Goal: Task Accomplishment & Management: Manage account settings

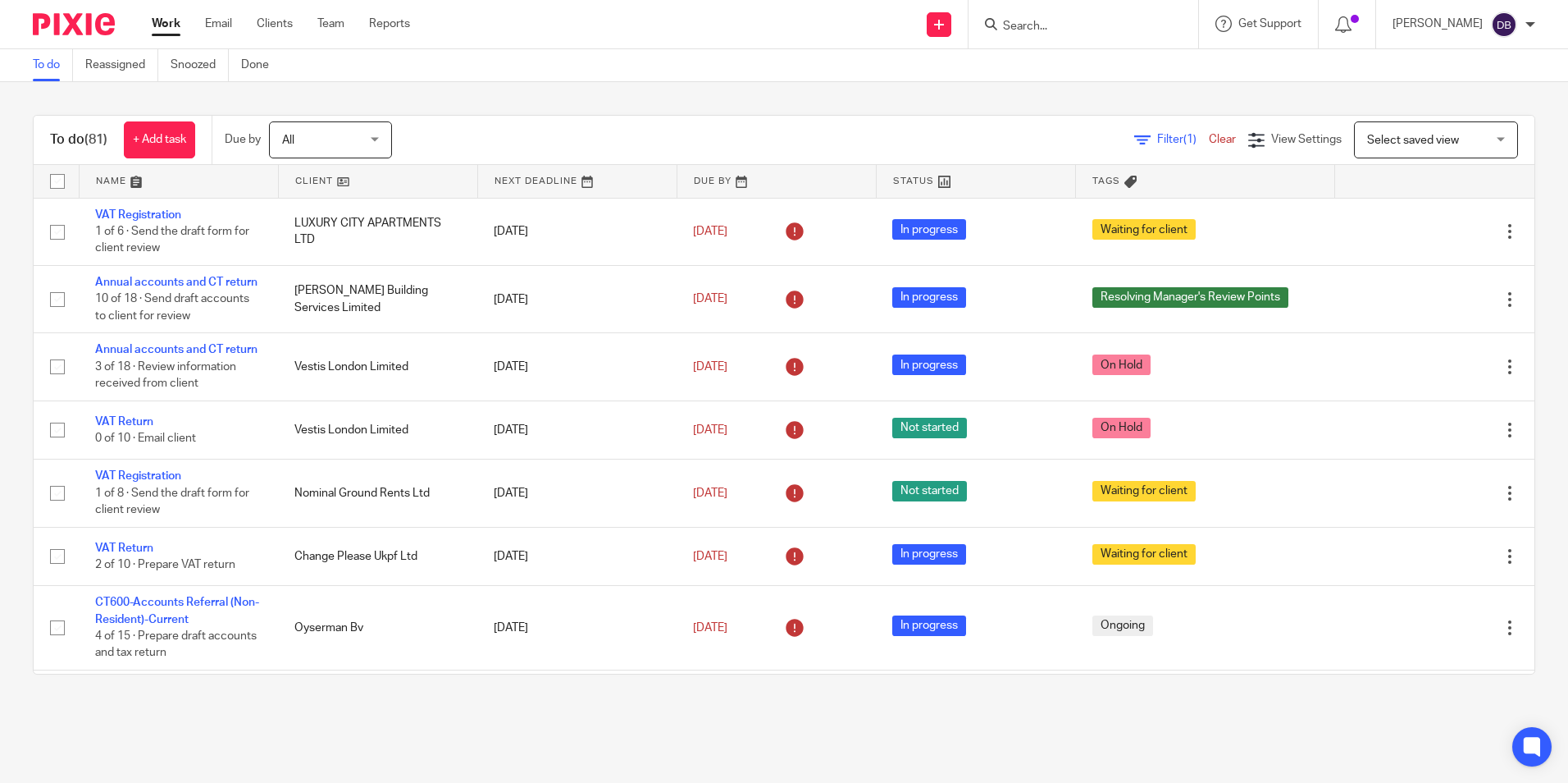
click at [1030, 27] on input "Search" at bounding box center [1075, 27] width 148 height 15
click at [1034, 23] on input "Search" at bounding box center [1075, 27] width 148 height 15
click at [1023, 30] on input "Search" at bounding box center [1075, 27] width 148 height 15
click at [1076, 22] on input "Search" at bounding box center [1075, 27] width 148 height 15
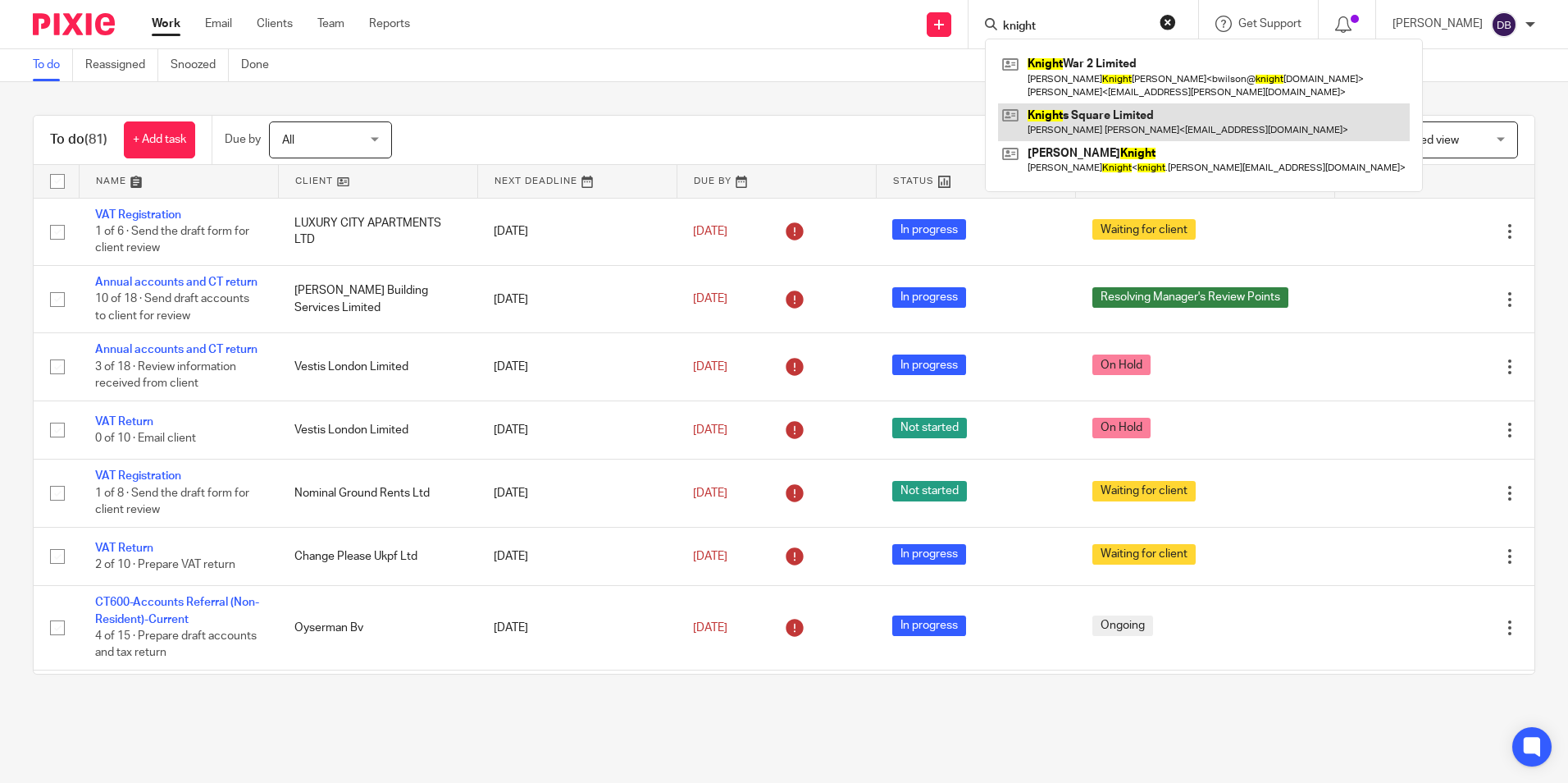
type input "knight"
click at [1083, 123] on link at bounding box center [1203, 123] width 411 height 37
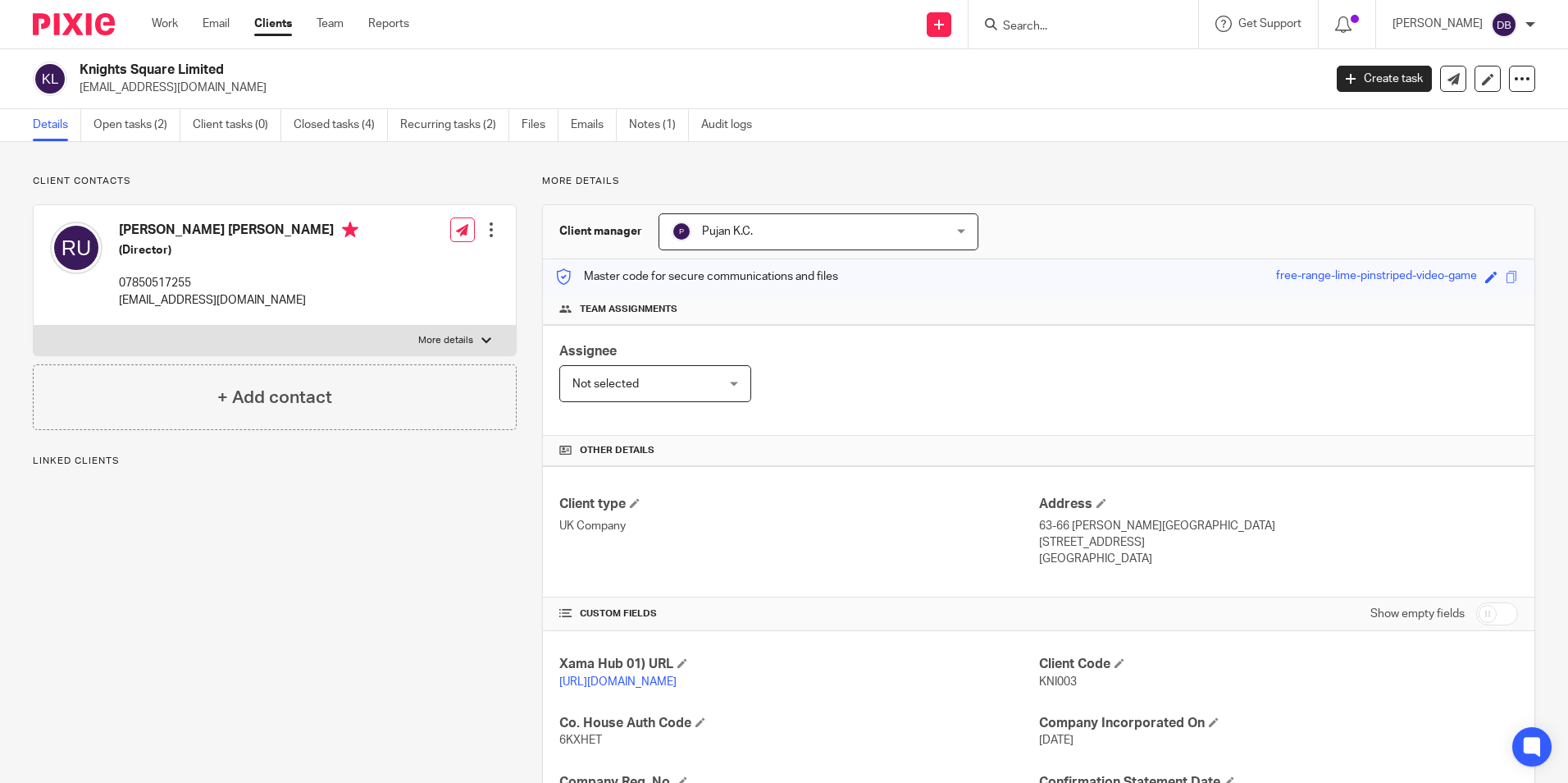
click at [144, 132] on link "Open tasks (2)" at bounding box center [137, 125] width 87 height 32
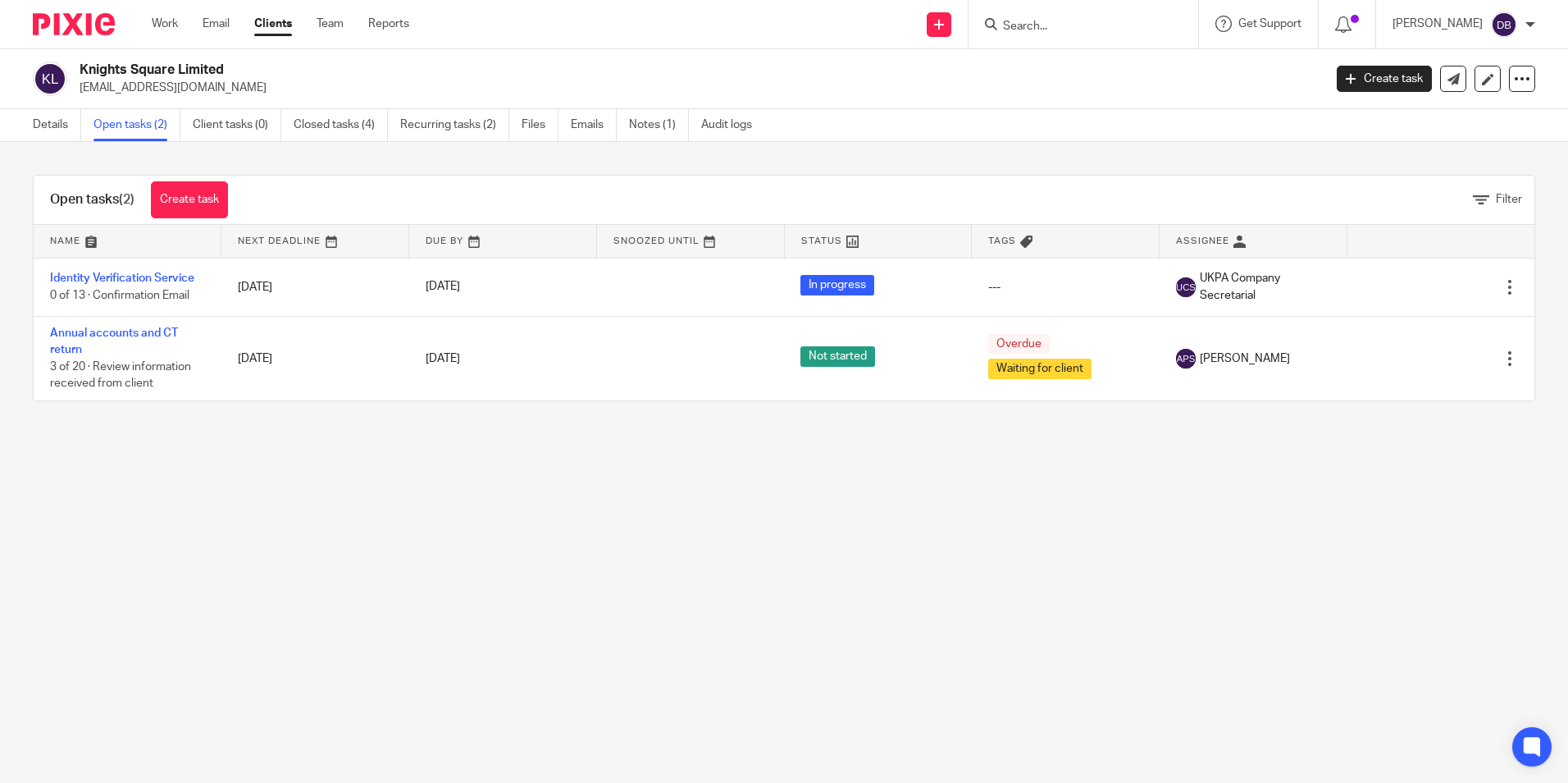
click at [1032, 12] on div at bounding box center [1084, 24] width 230 height 49
click at [1050, 23] on input "Search" at bounding box center [1075, 27] width 148 height 15
type input "mohsen"
click at [1067, 65] on link at bounding box center [1154, 70] width 313 height 37
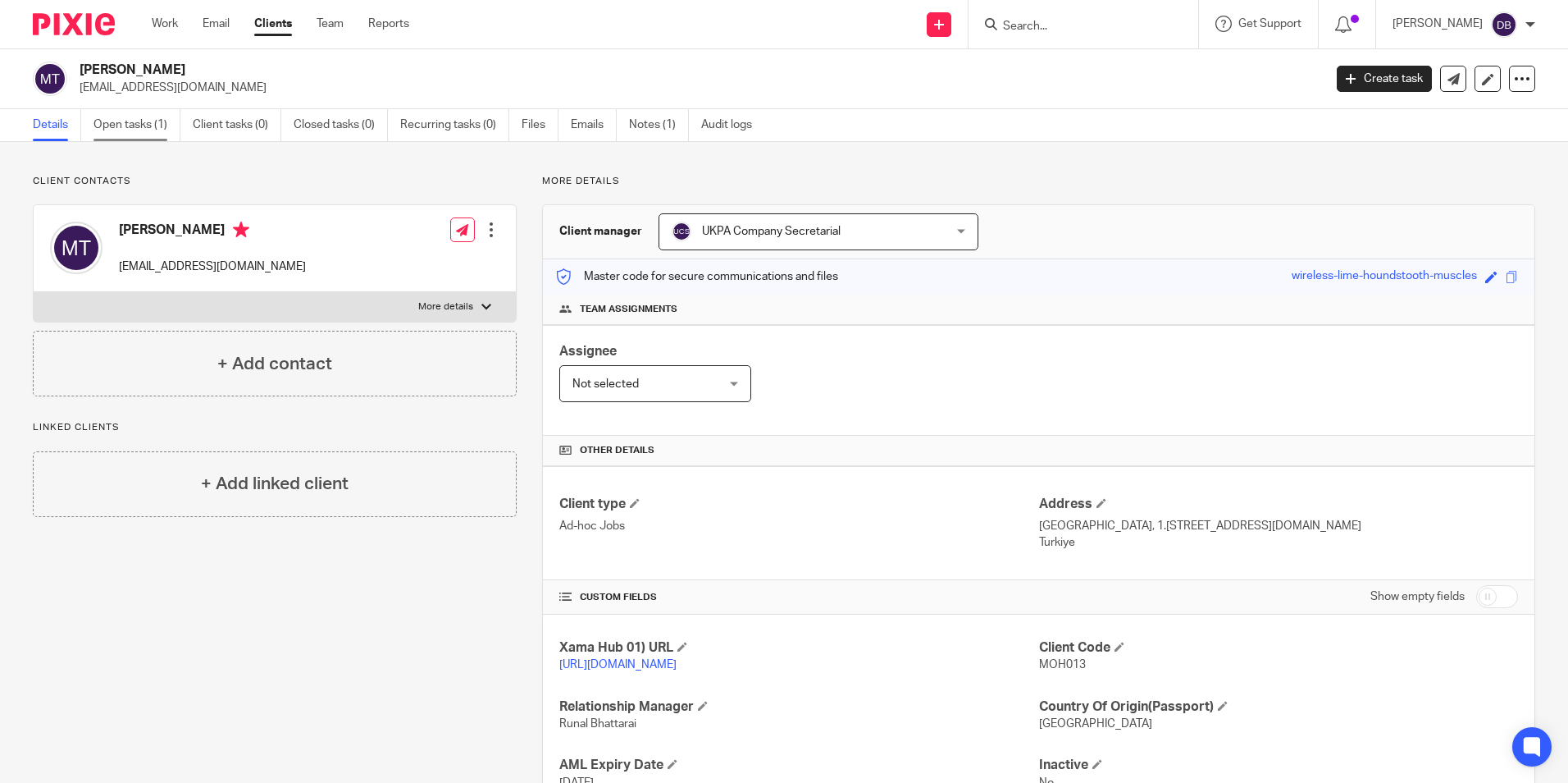
click at [137, 123] on link "Open tasks (1)" at bounding box center [137, 125] width 87 height 32
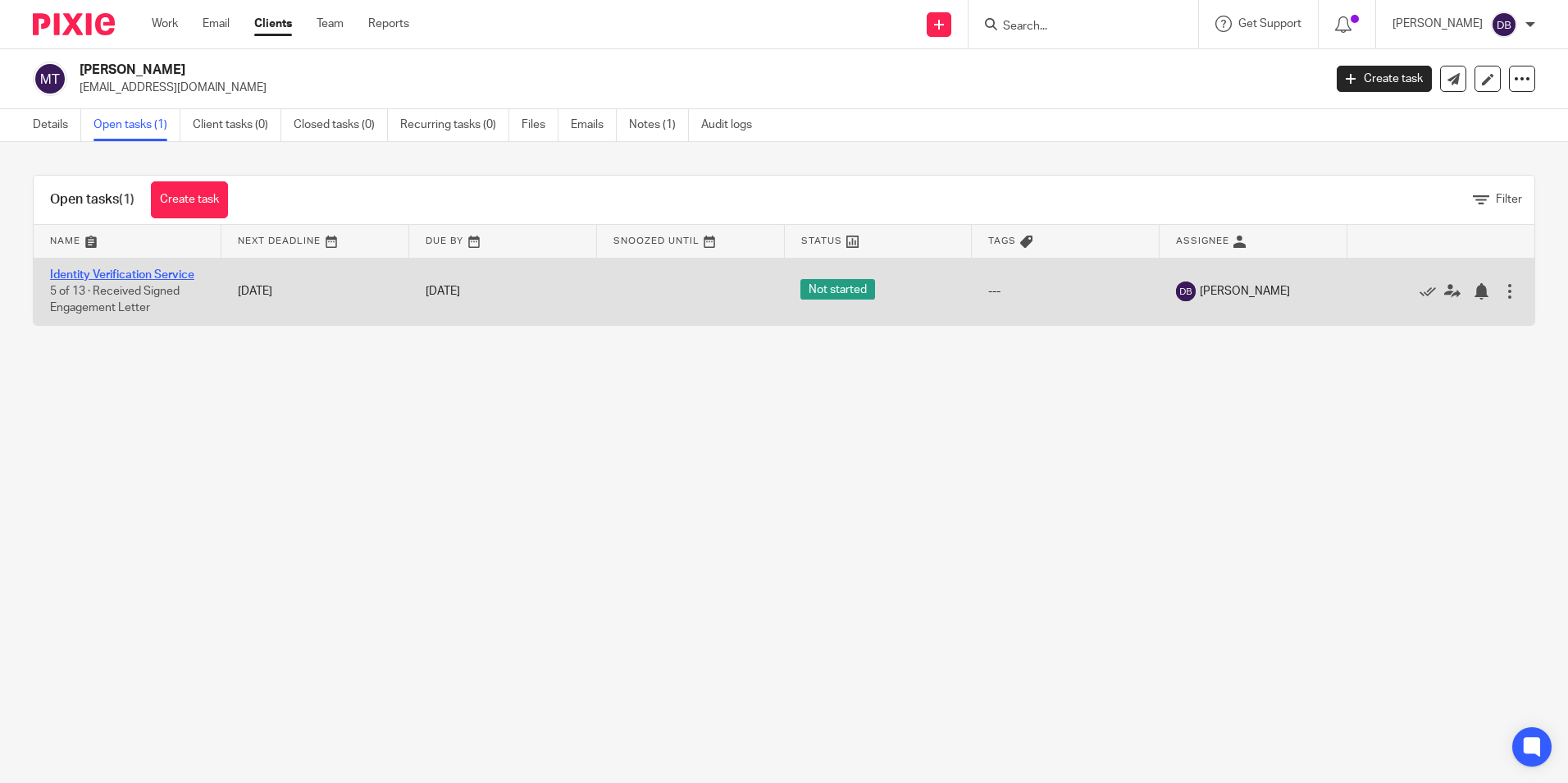
click at [89, 270] on link "Identity Verification Service" at bounding box center [122, 275] width 144 height 11
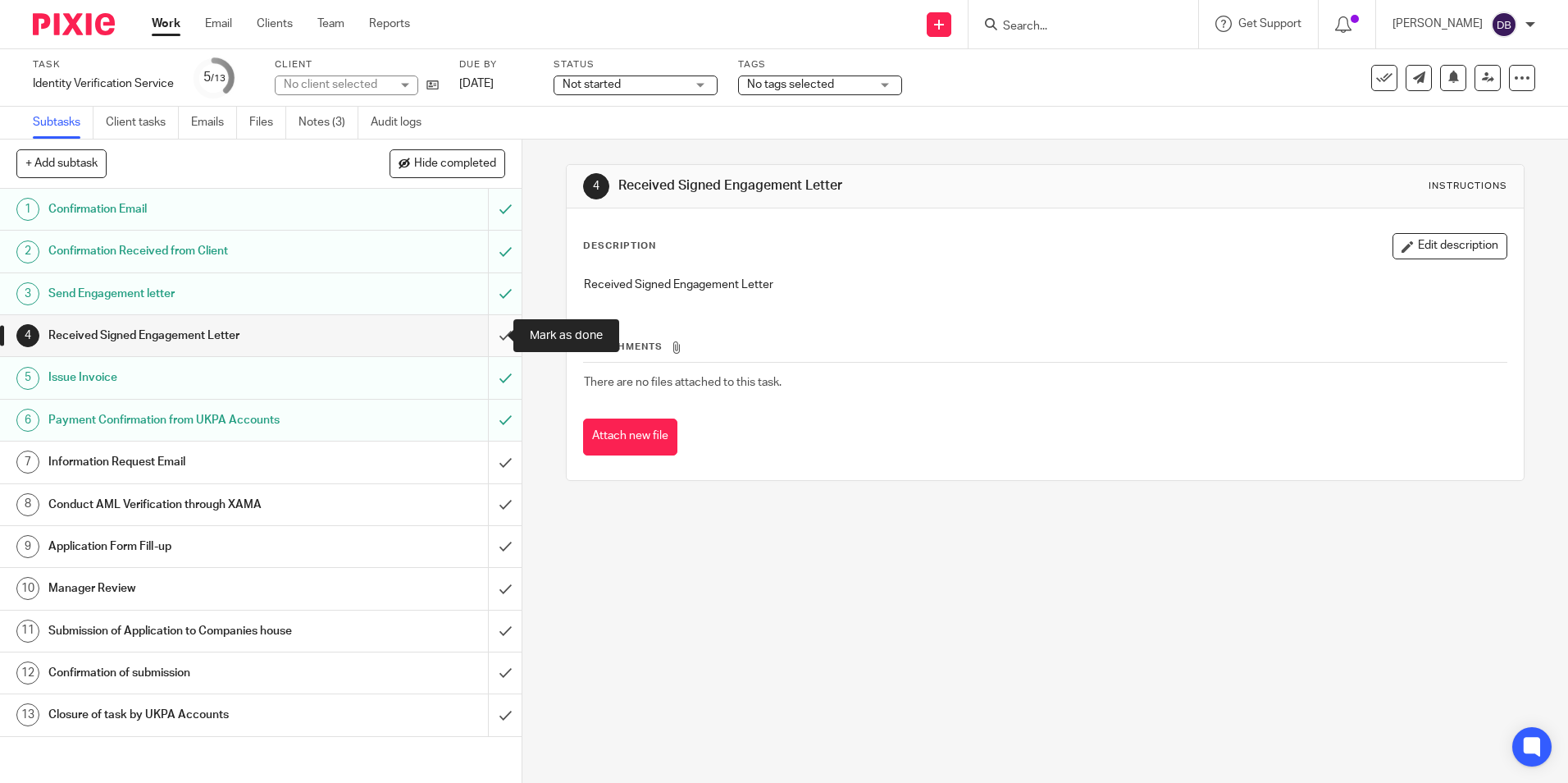
click at [486, 337] on input "submit" at bounding box center [261, 336] width 522 height 41
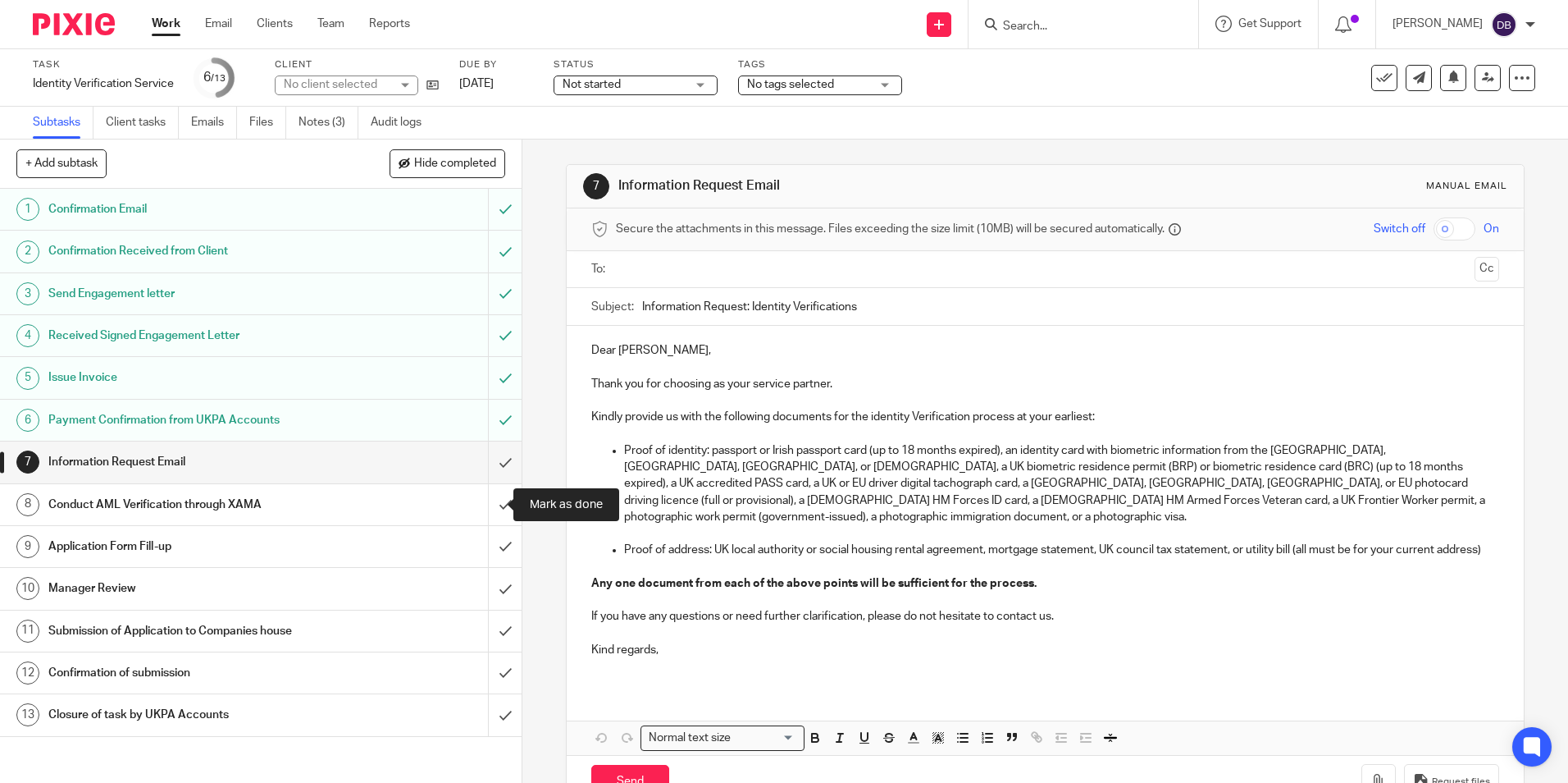
click at [493, 503] on input "submit" at bounding box center [261, 504] width 522 height 41
click at [486, 545] on input "submit" at bounding box center [261, 546] width 522 height 41
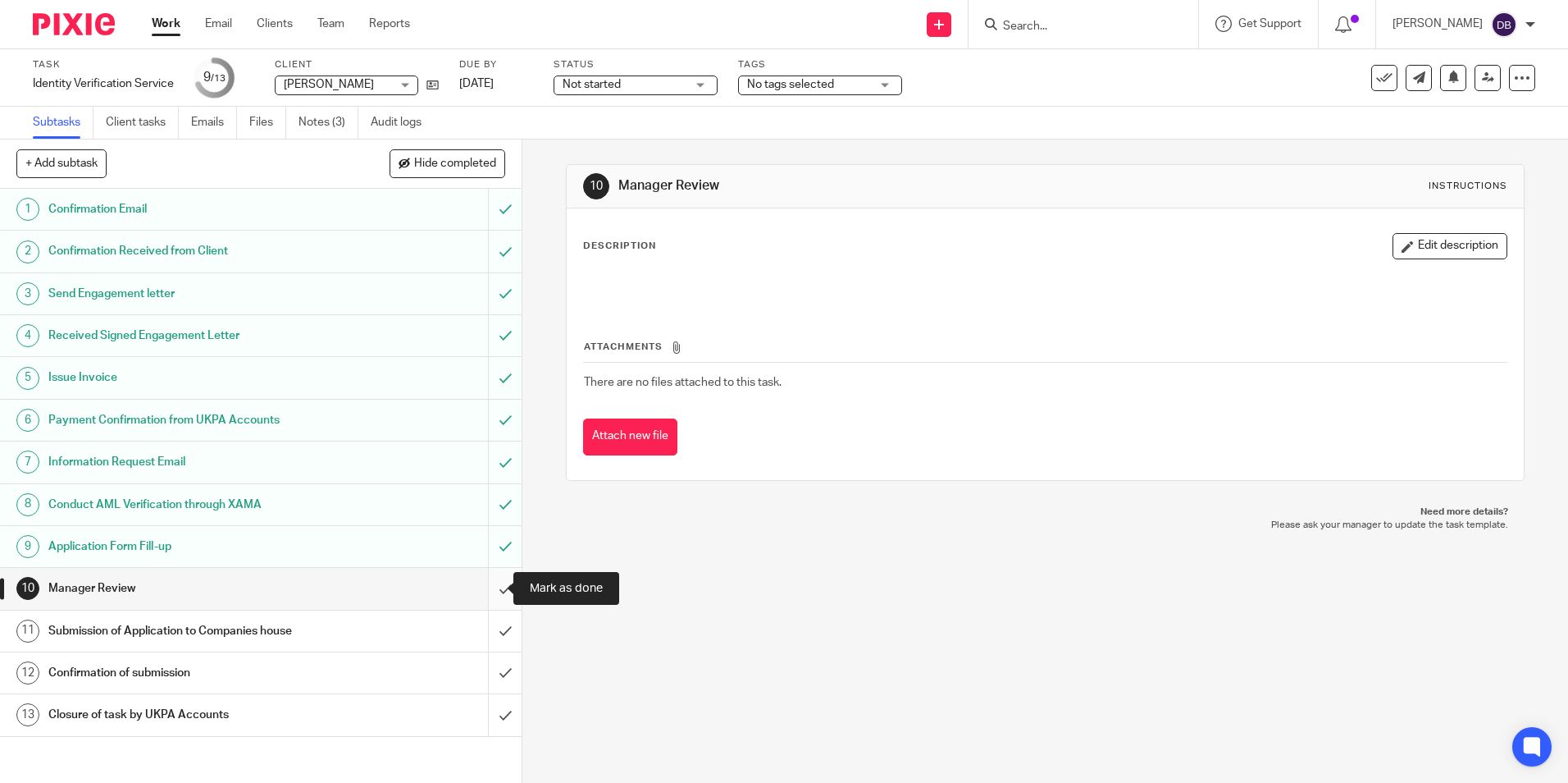
click at [493, 584] on input "submit" at bounding box center [261, 588] width 522 height 41
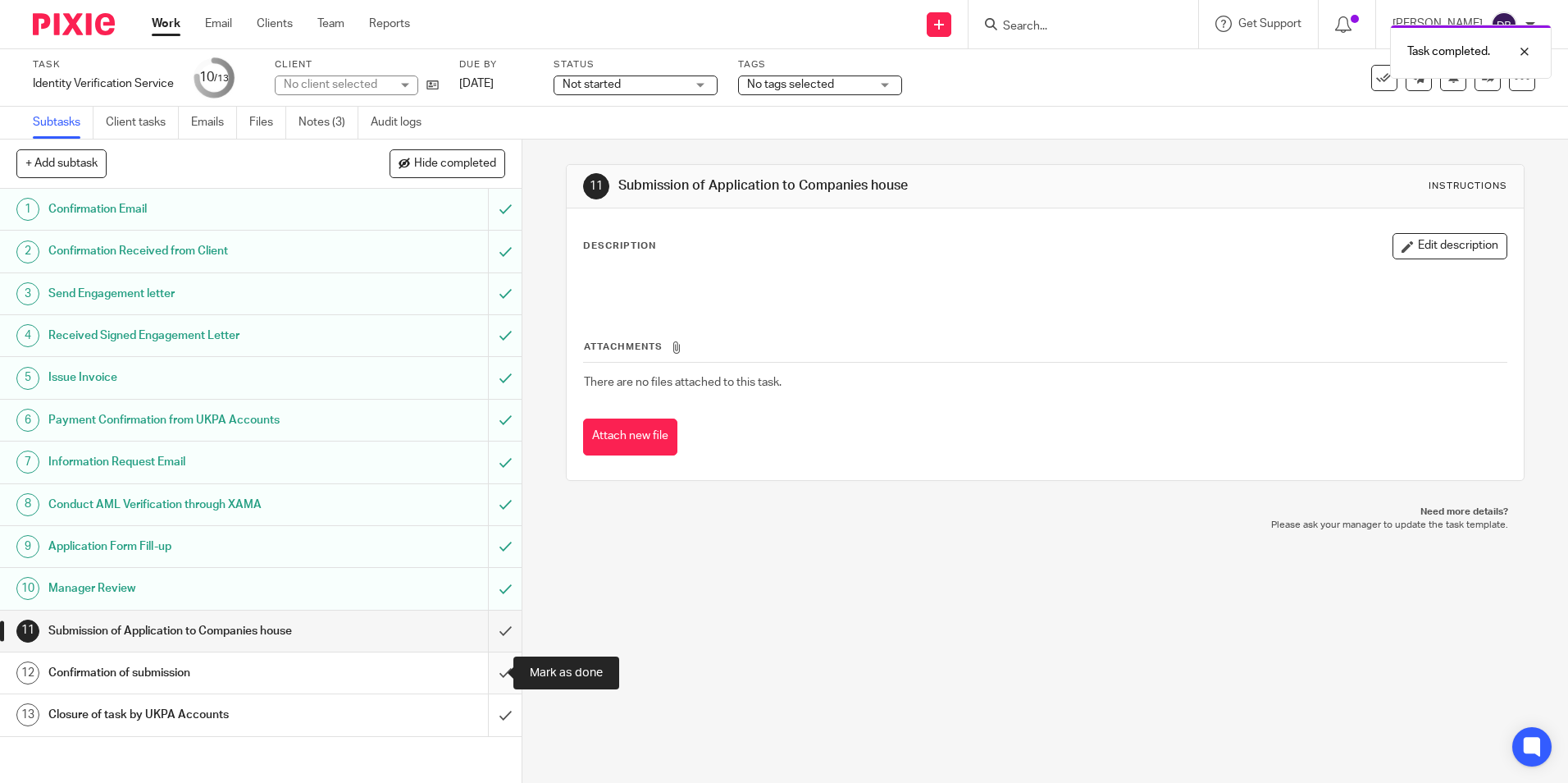
click at [485, 675] on input "submit" at bounding box center [261, 673] width 522 height 41
click at [485, 637] on input "submit" at bounding box center [261, 631] width 522 height 41
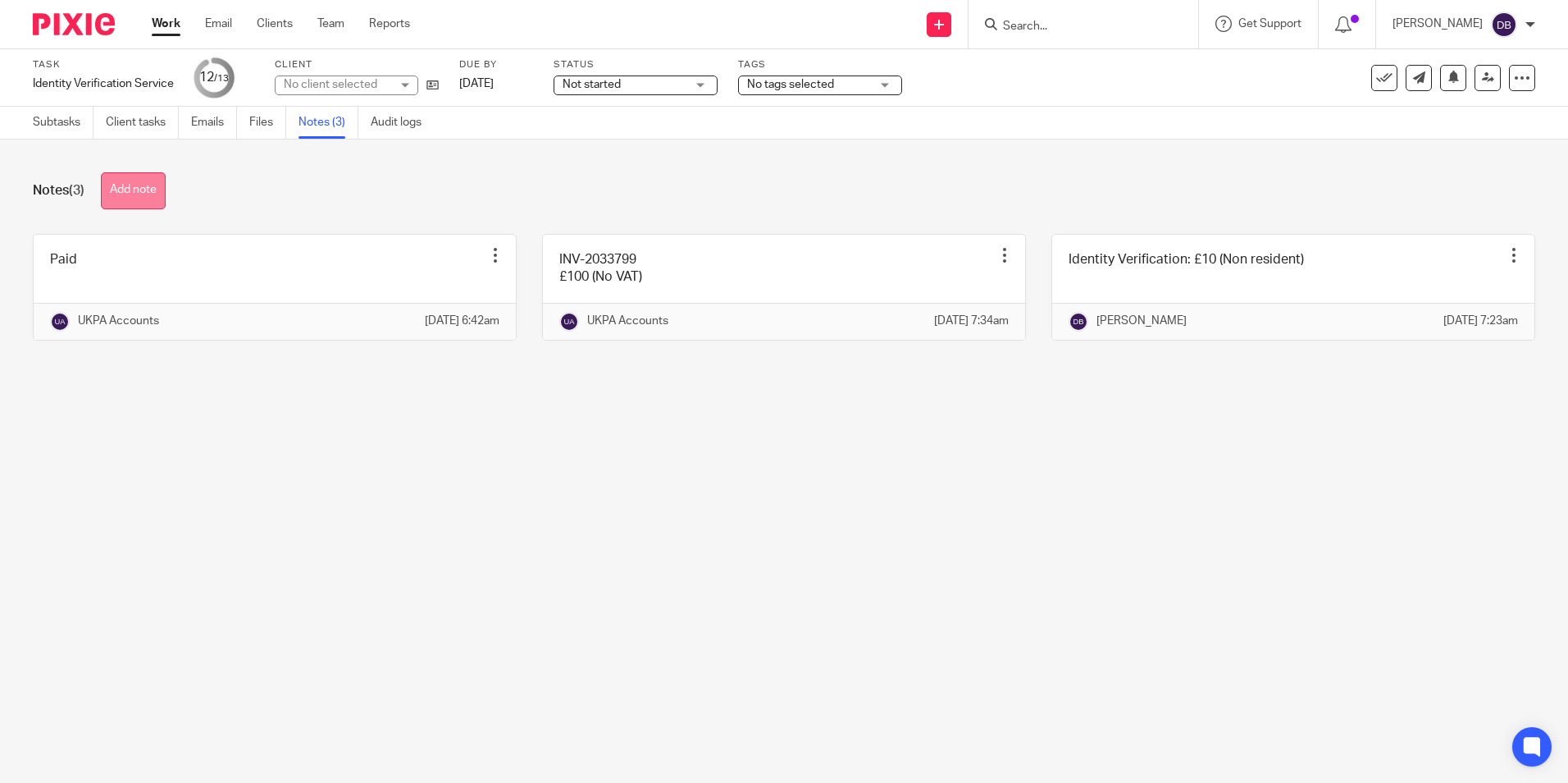
click at [115, 198] on button "Add note" at bounding box center [133, 190] width 65 height 36
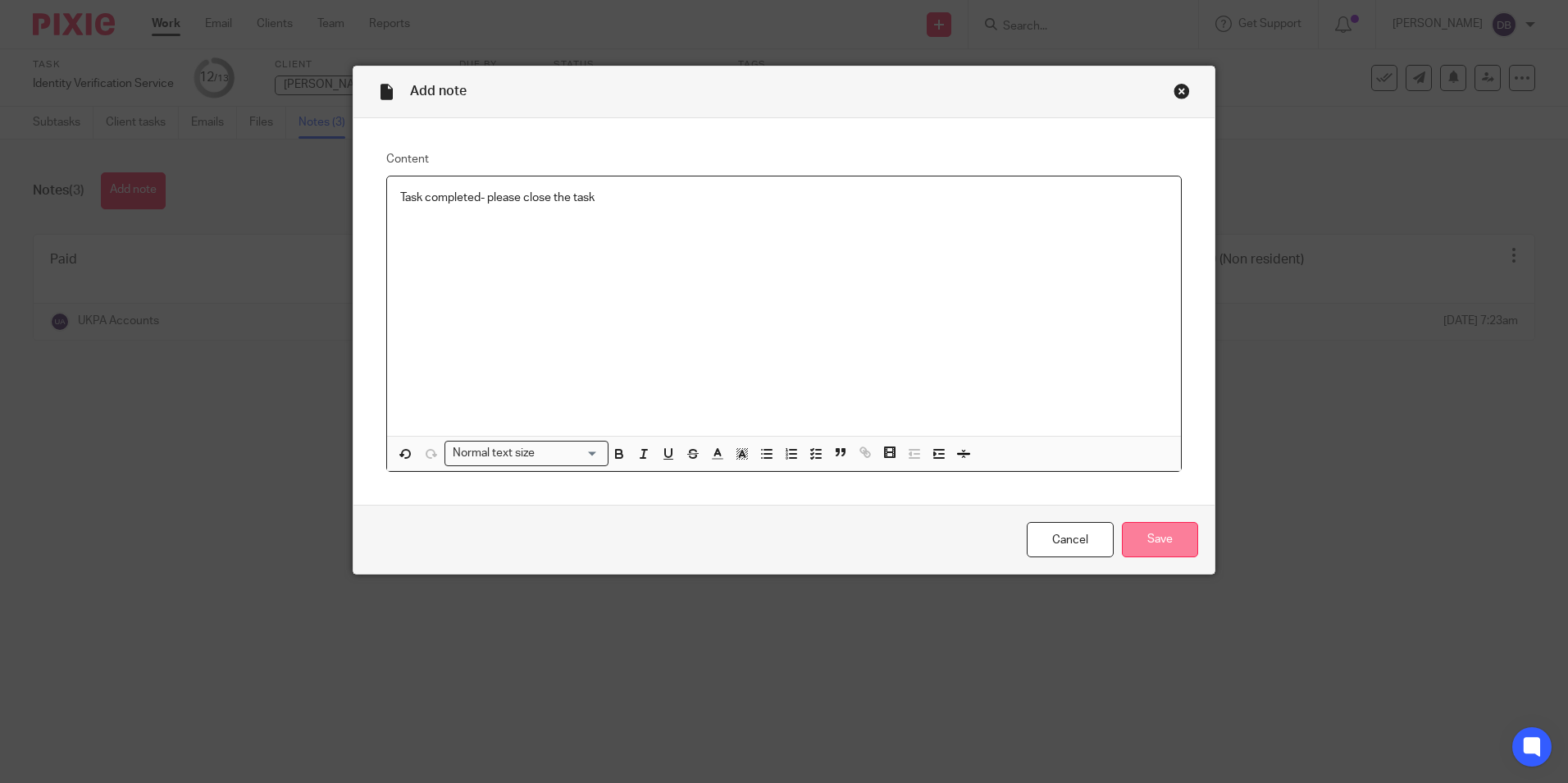
click at [1169, 543] on input "Save" at bounding box center [1160, 540] width 77 height 36
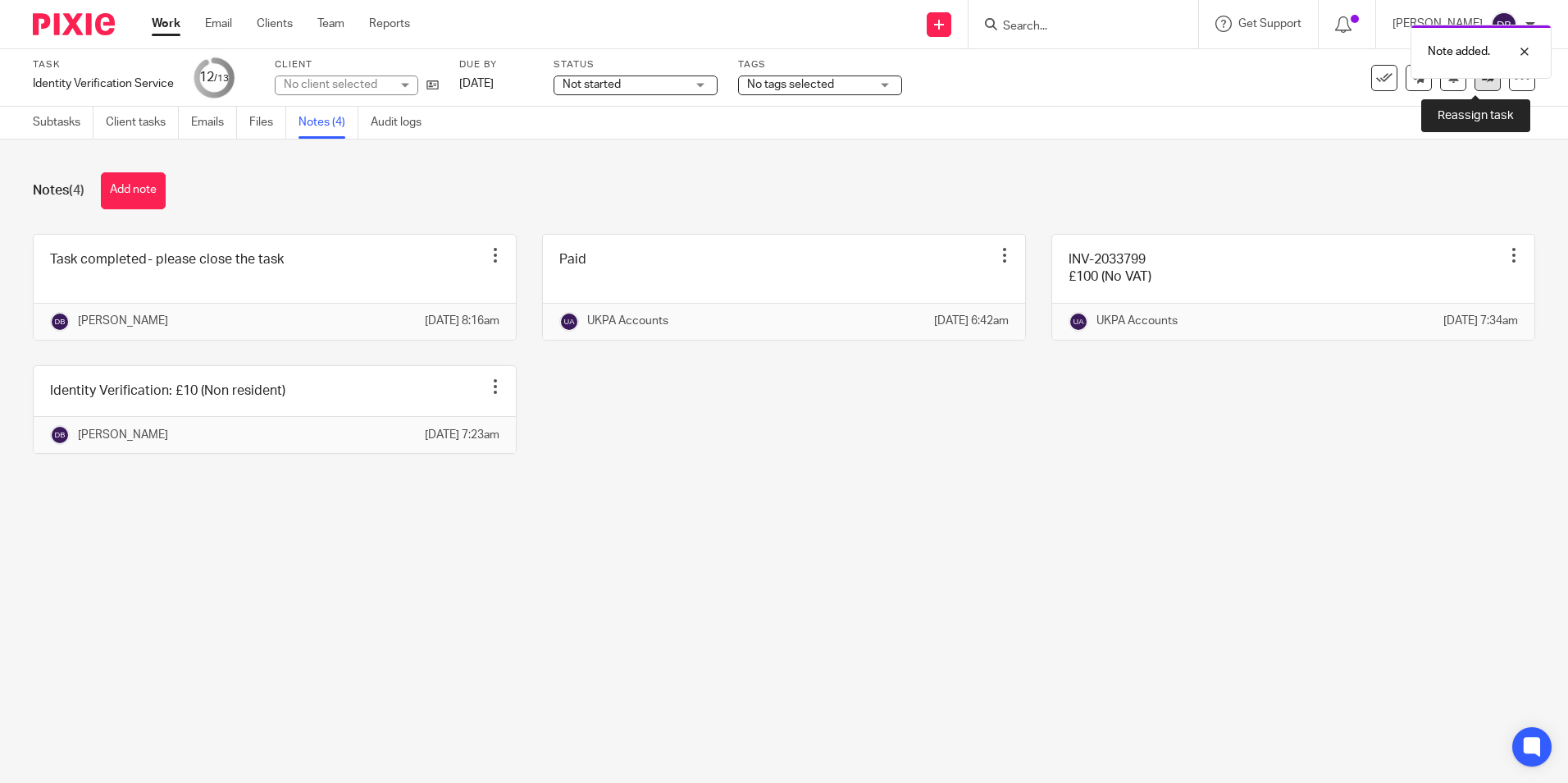
click at [1477, 84] on link at bounding box center [1488, 78] width 26 height 26
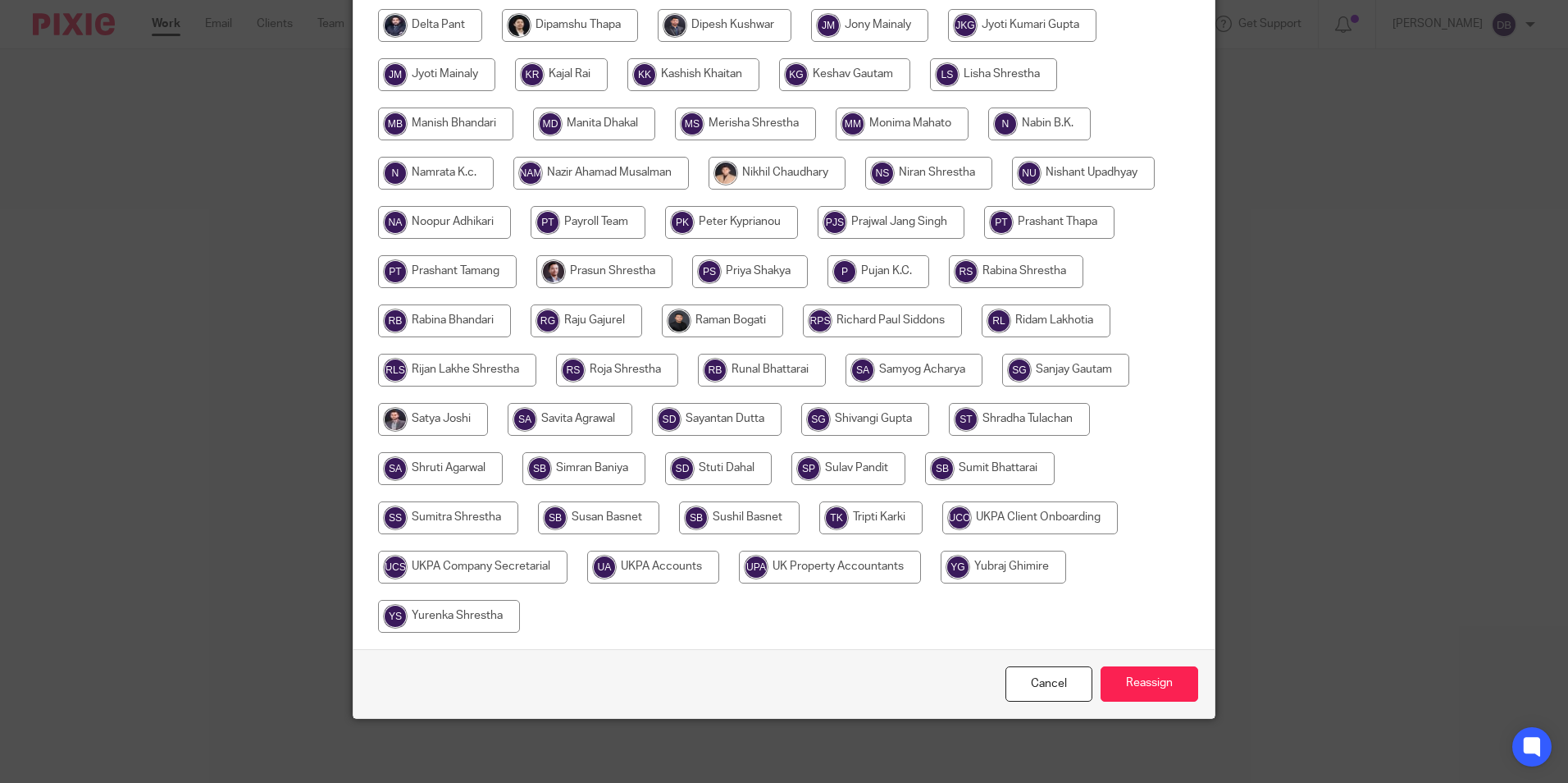
scroll to position [487, 0]
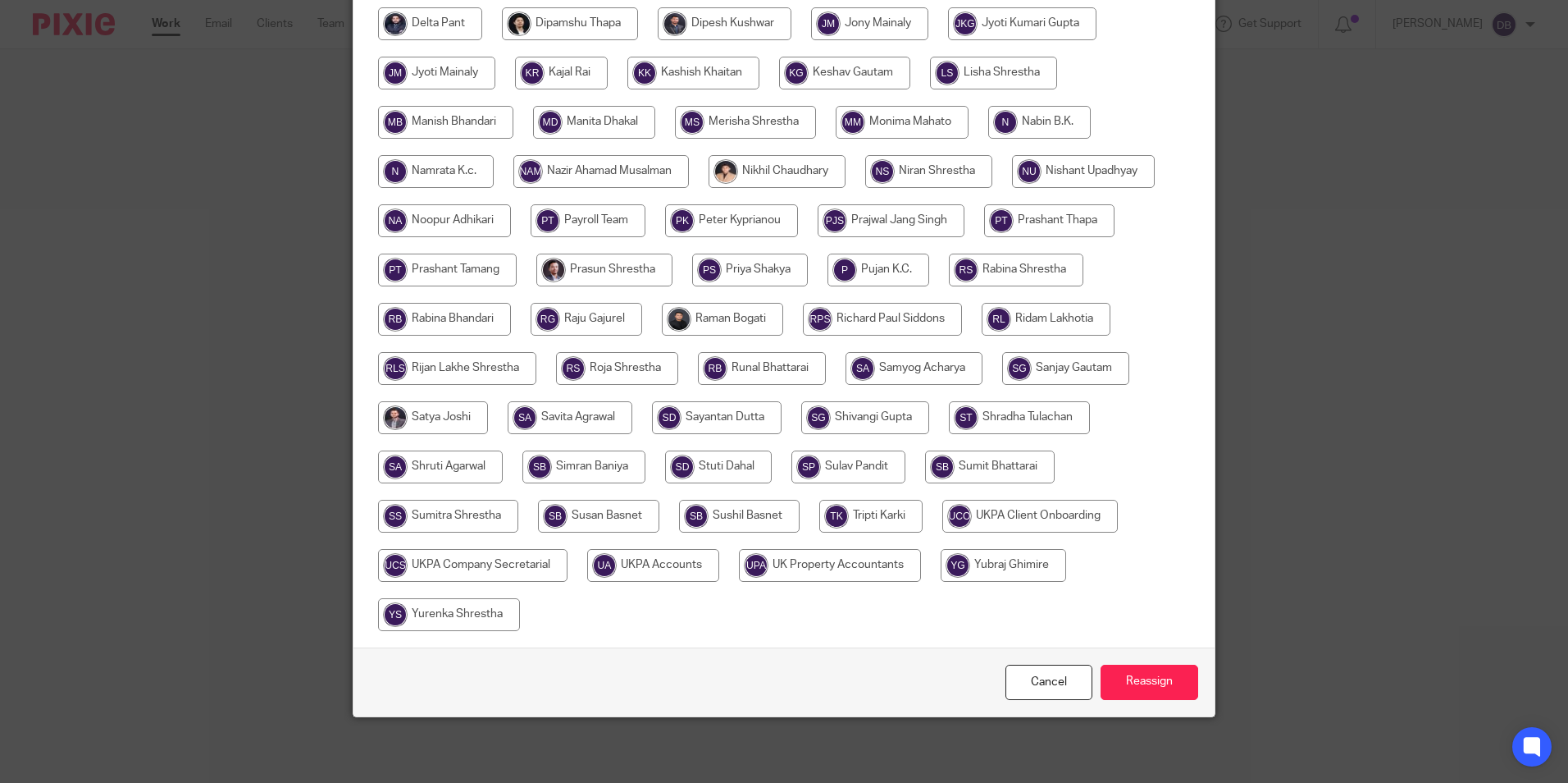
click at [649, 572] on input "radio" at bounding box center [653, 565] width 132 height 33
radio input "true"
click at [1129, 676] on input "Reassign" at bounding box center [1149, 682] width 97 height 36
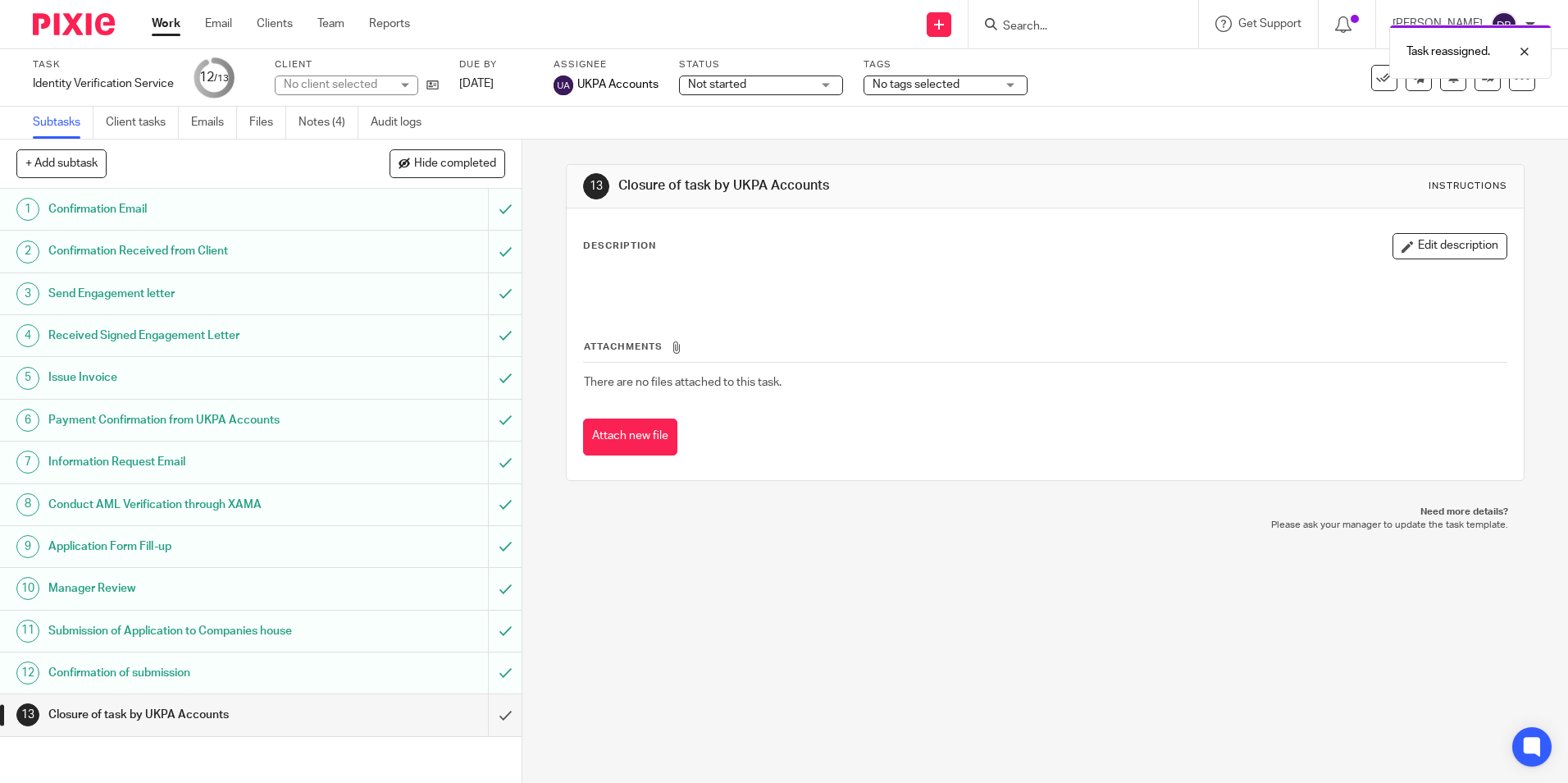
click at [158, 26] on link "Work" at bounding box center [165, 24] width 29 height 17
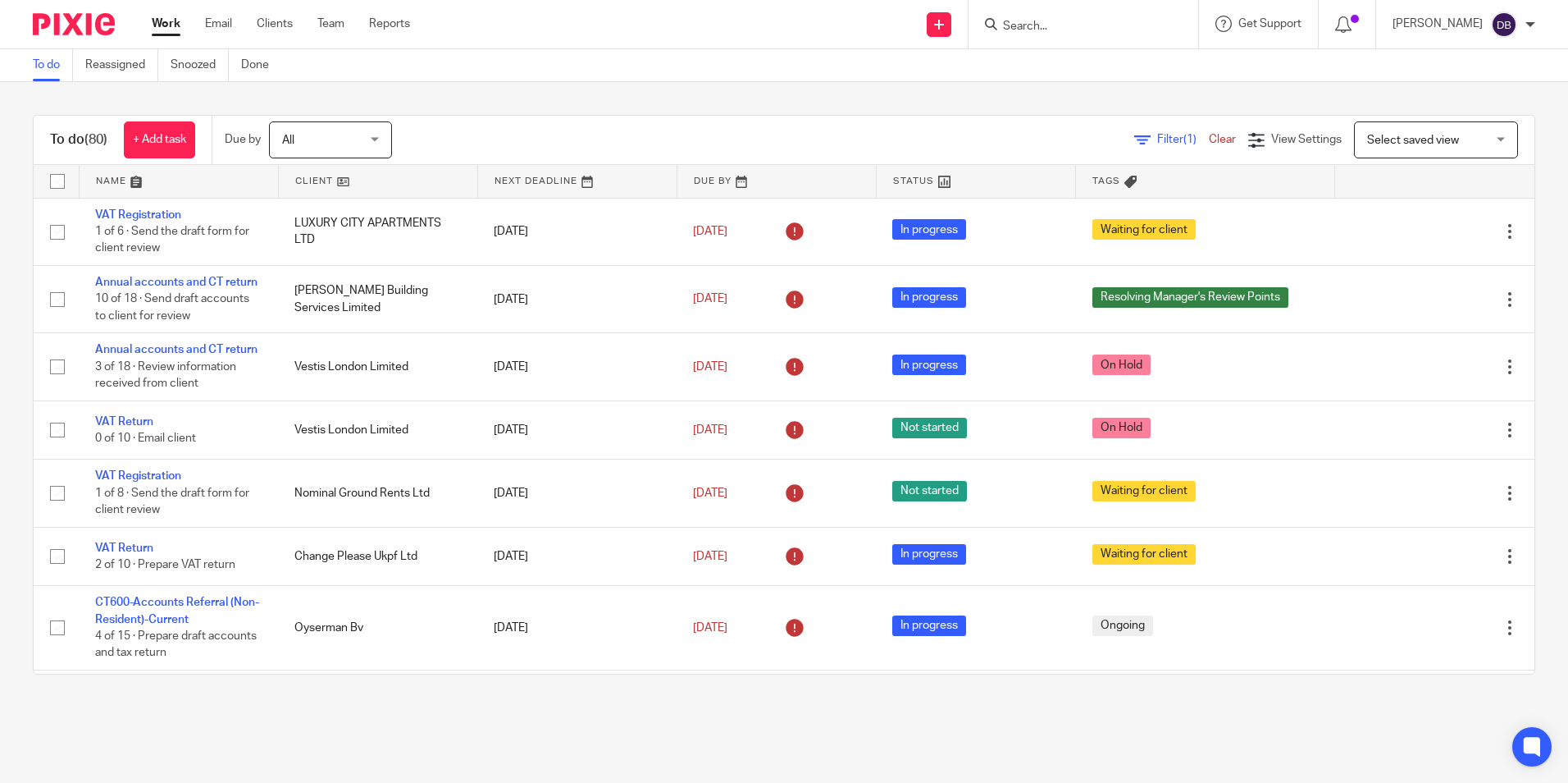
click at [1037, 23] on input "Search" at bounding box center [1075, 27] width 148 height 15
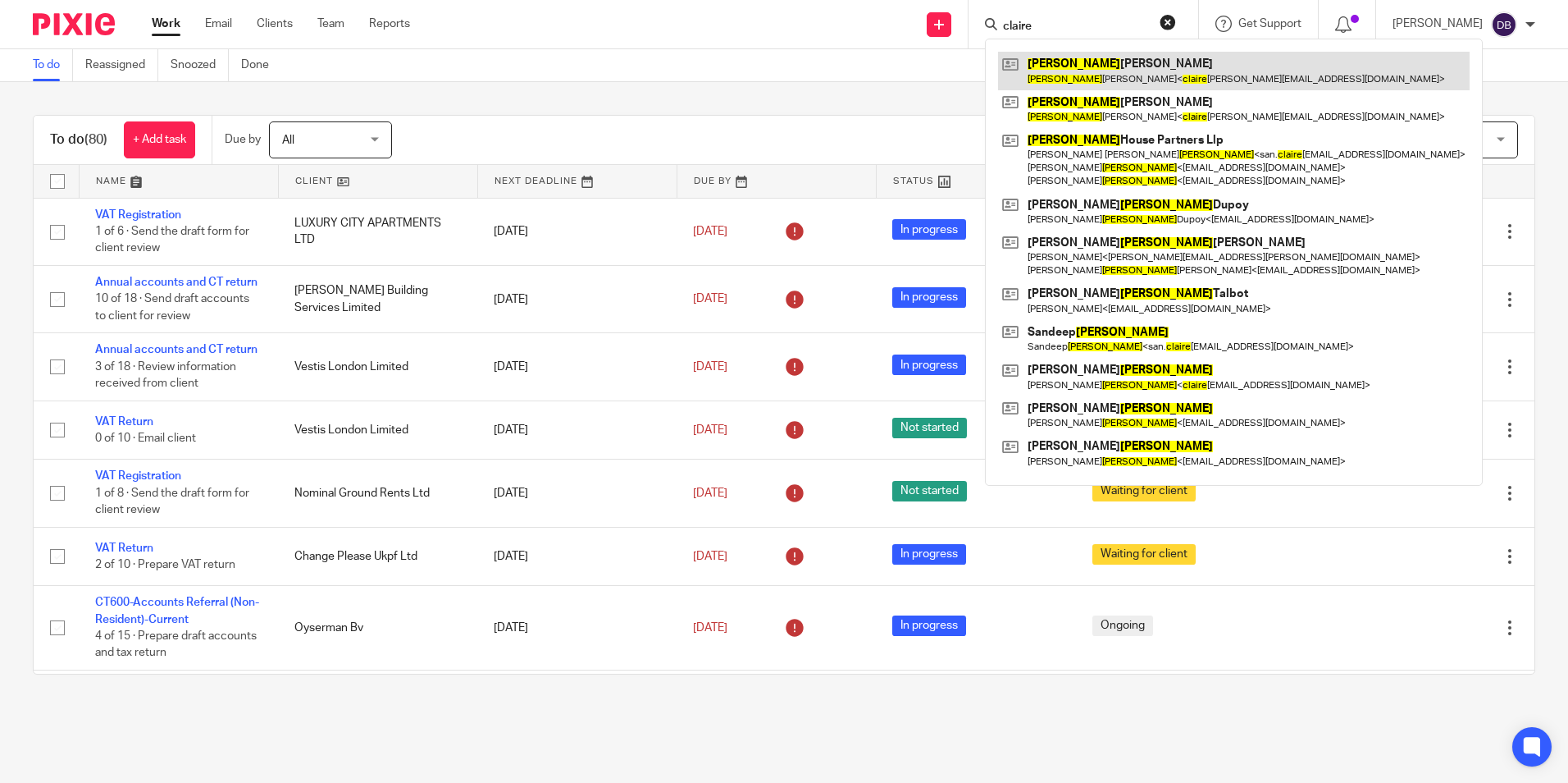
type input "claire"
click at [1078, 77] on link at bounding box center [1233, 70] width 471 height 37
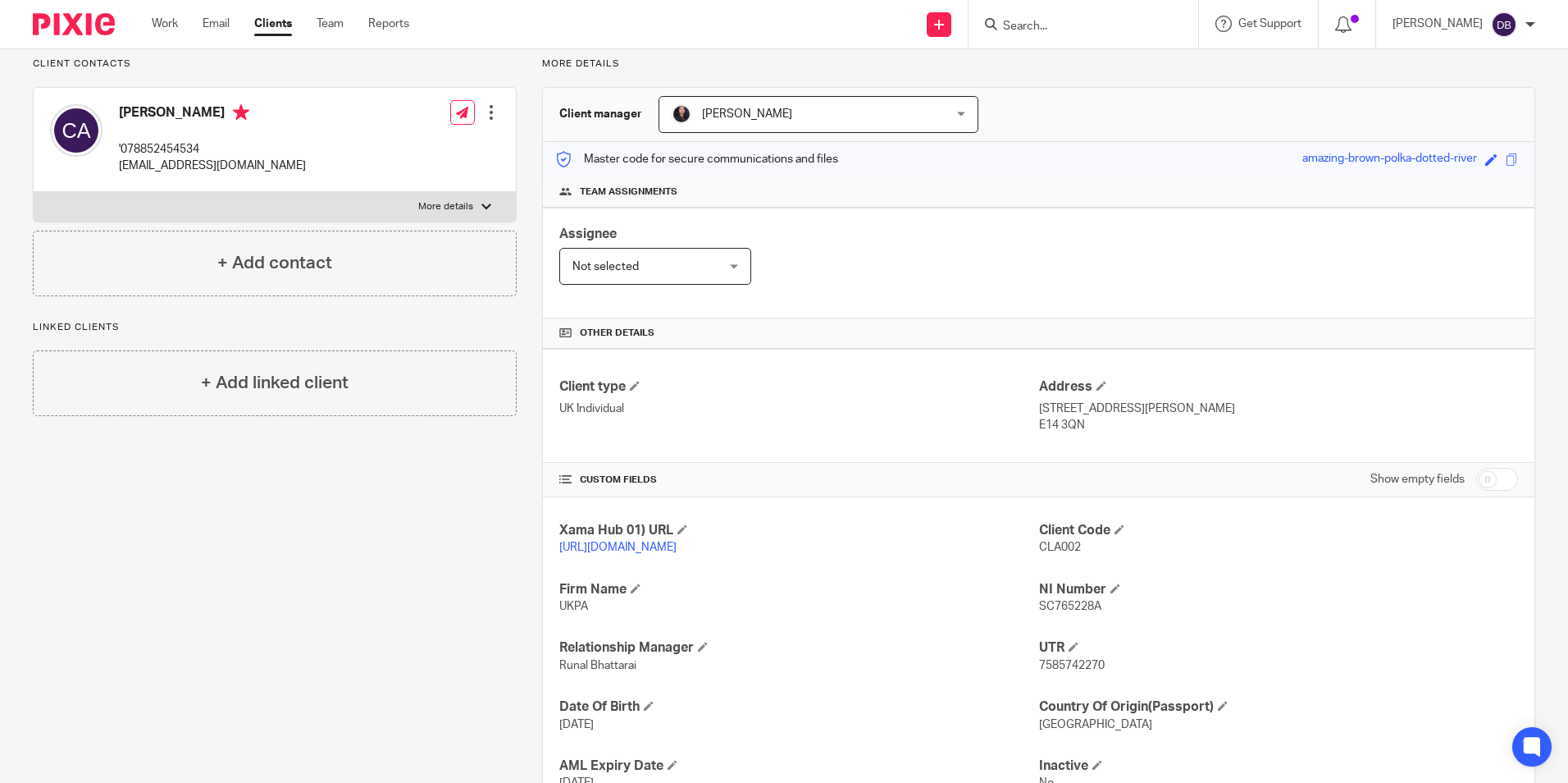
scroll to position [246, 0]
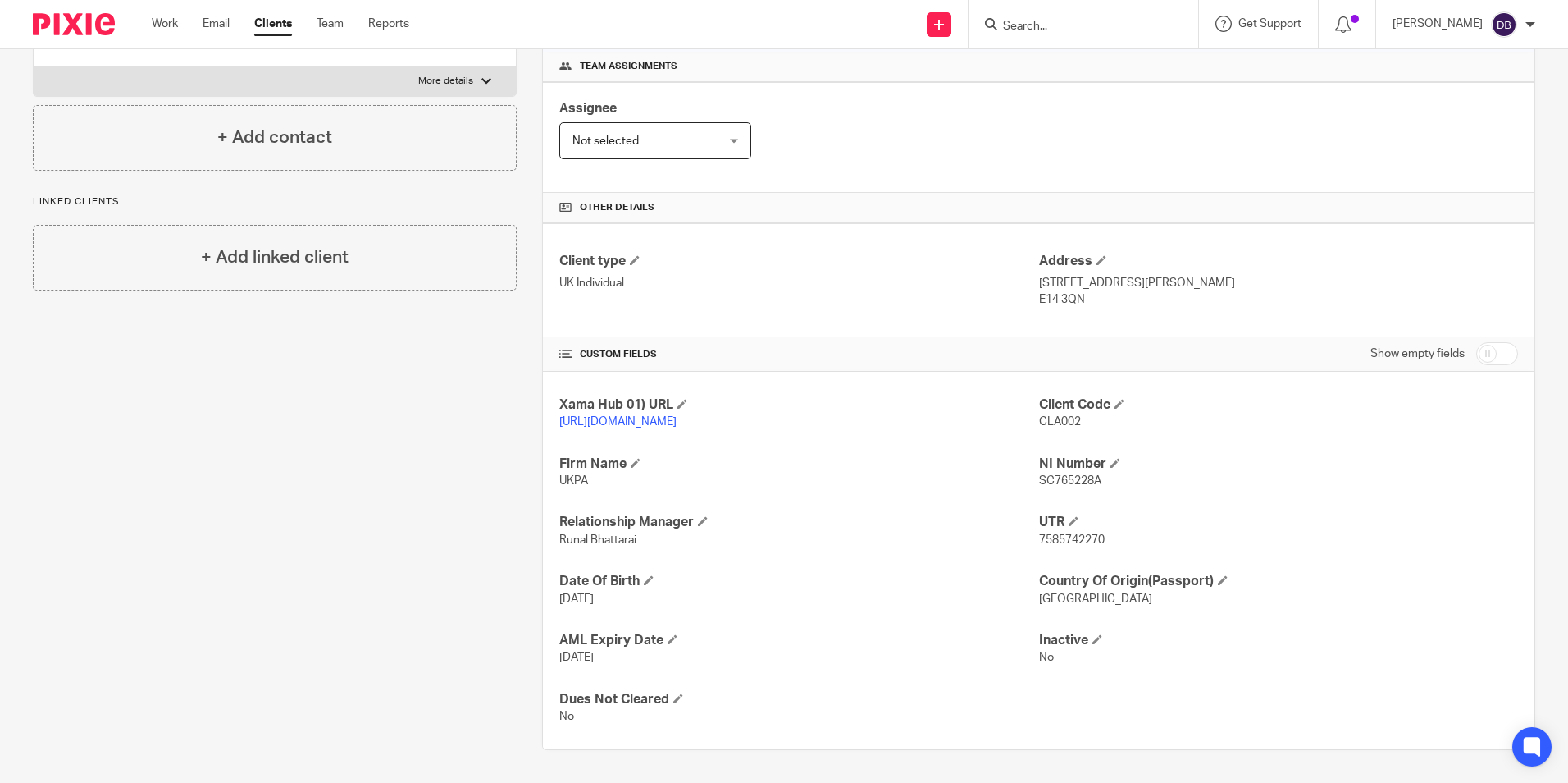
click at [1086, 545] on span "7585742270" at bounding box center [1072, 540] width 65 height 11
copy span "7585742270"
click at [1021, 23] on input "Search" at bounding box center [1075, 27] width 148 height 15
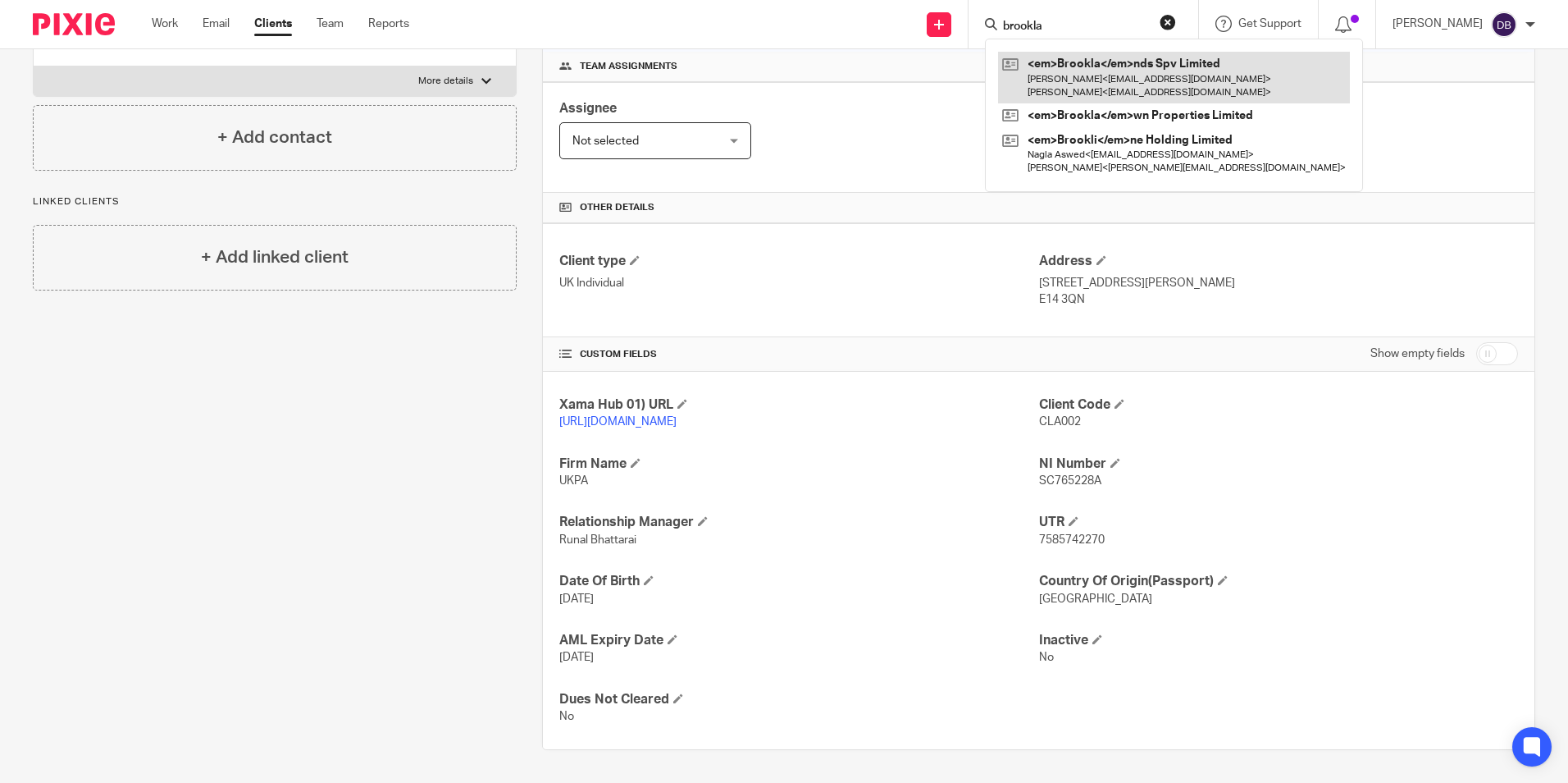
type input "brookla"
click at [1083, 70] on link at bounding box center [1173, 77] width 352 height 51
click at [1088, 80] on link at bounding box center [1173, 77] width 352 height 51
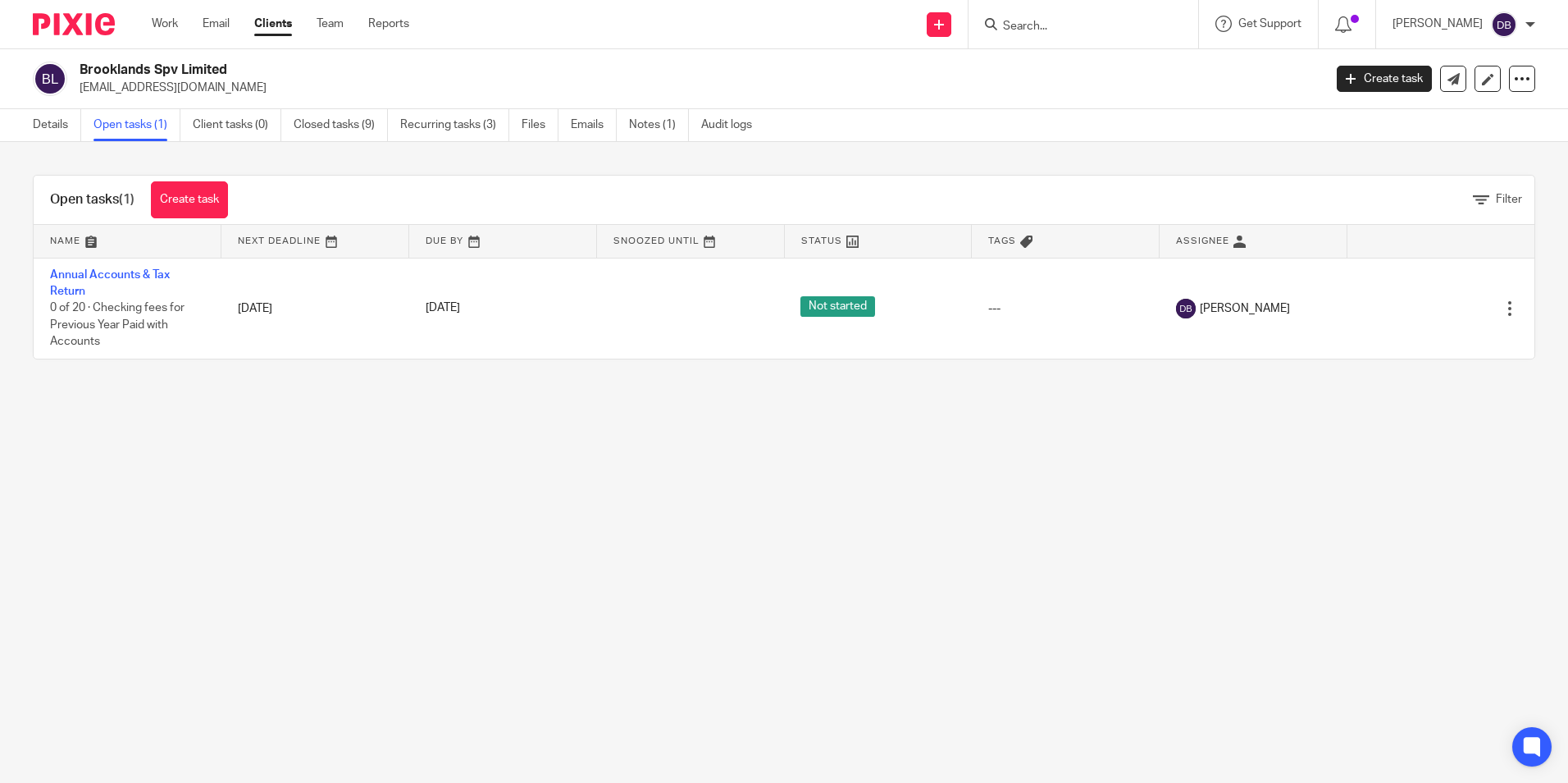
click at [749, 688] on main "Brooklands Spv Limited gianmariapanini@gmail.com Create task Update from Compan…" at bounding box center [784, 391] width 1568 height 783
click at [53, 122] on link "Details" at bounding box center [57, 125] width 49 height 32
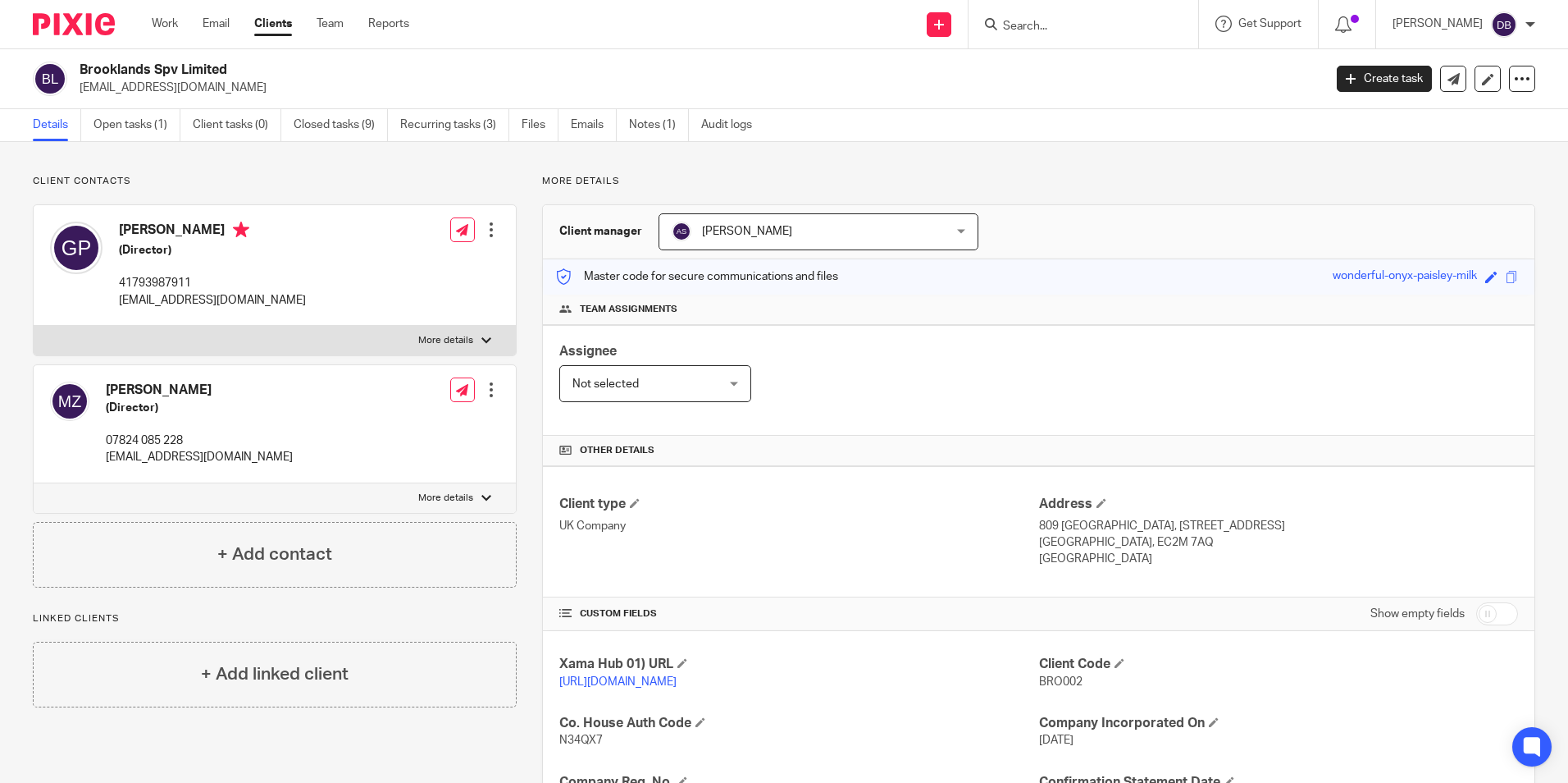
click at [1041, 26] on input "Search" at bounding box center [1075, 27] width 148 height 15
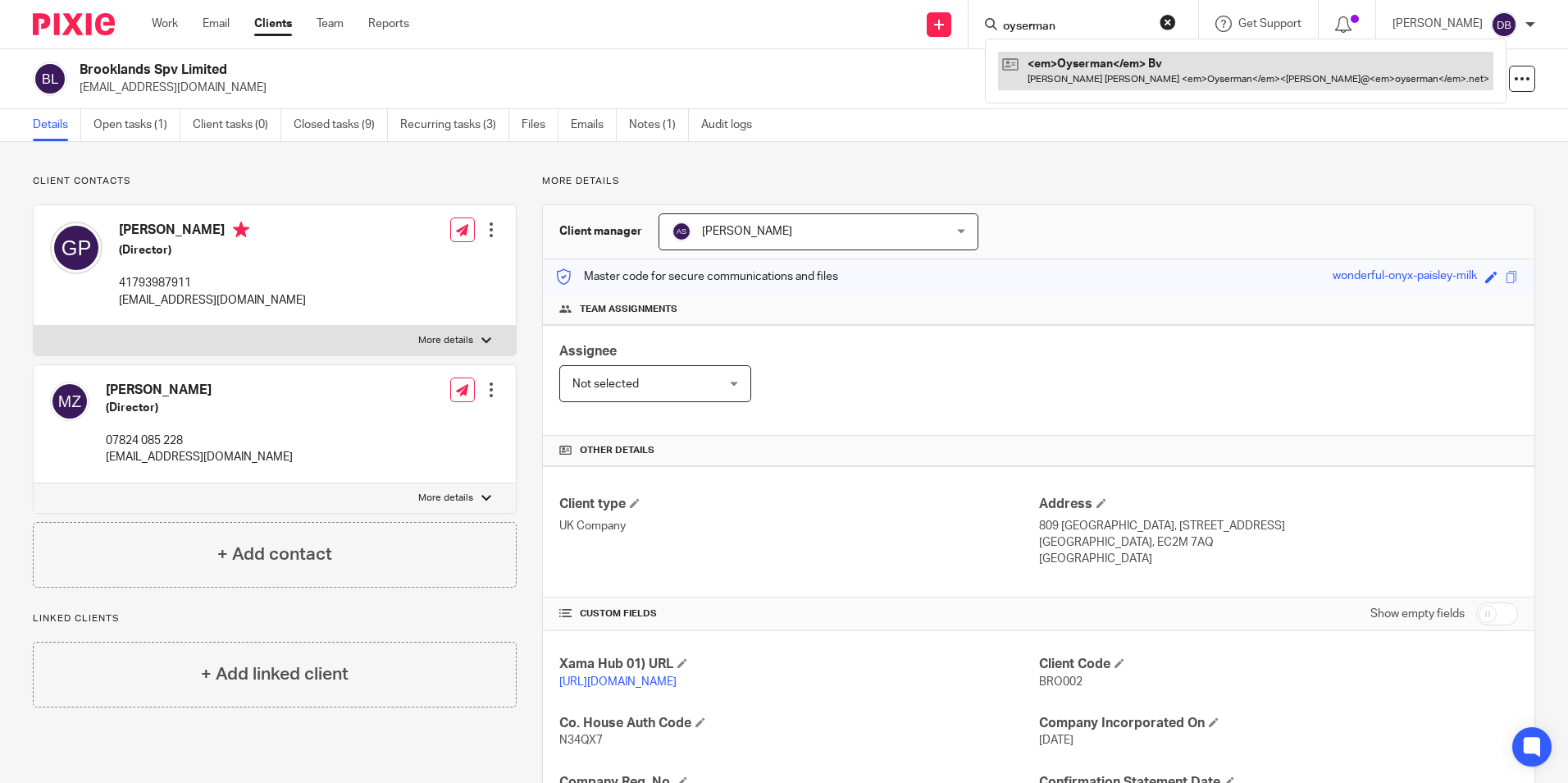
type input "oyserman"
click at [1094, 65] on link at bounding box center [1245, 70] width 496 height 37
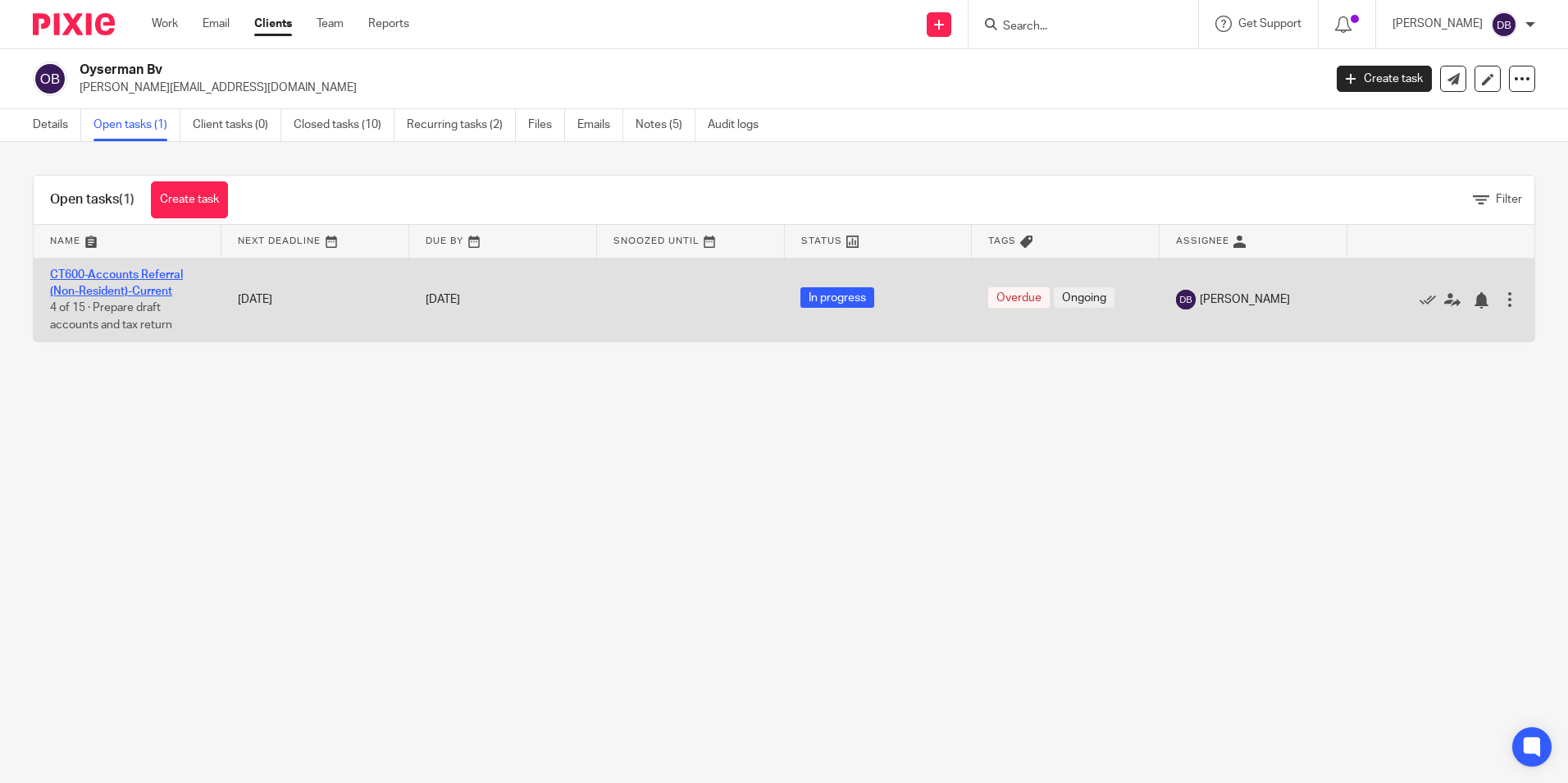
click at [99, 272] on link "CT600-Accounts Referral (Non-Resident)-Current" at bounding box center [116, 283] width 133 height 28
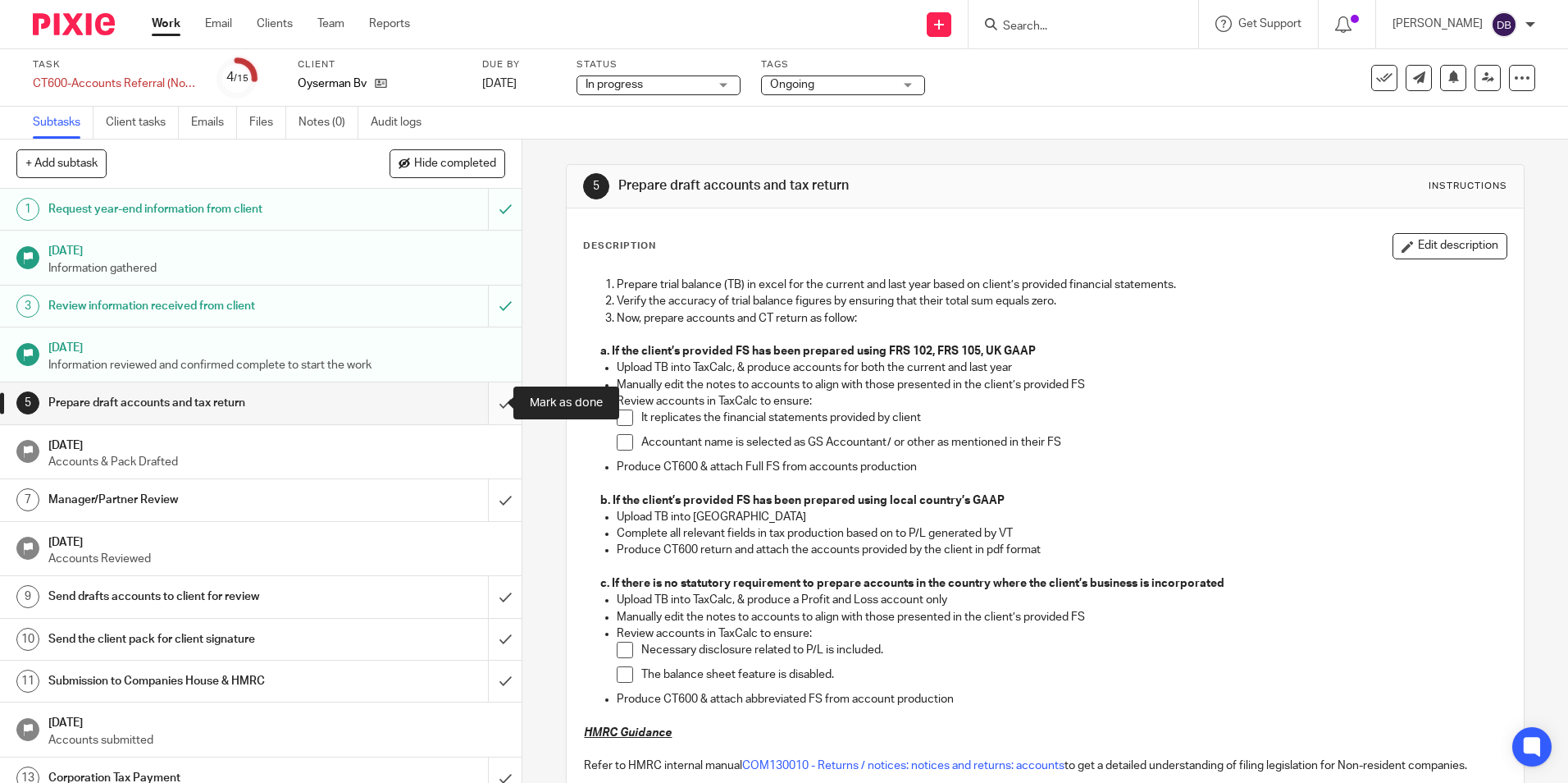
click at [489, 399] on input "submit" at bounding box center [261, 403] width 522 height 41
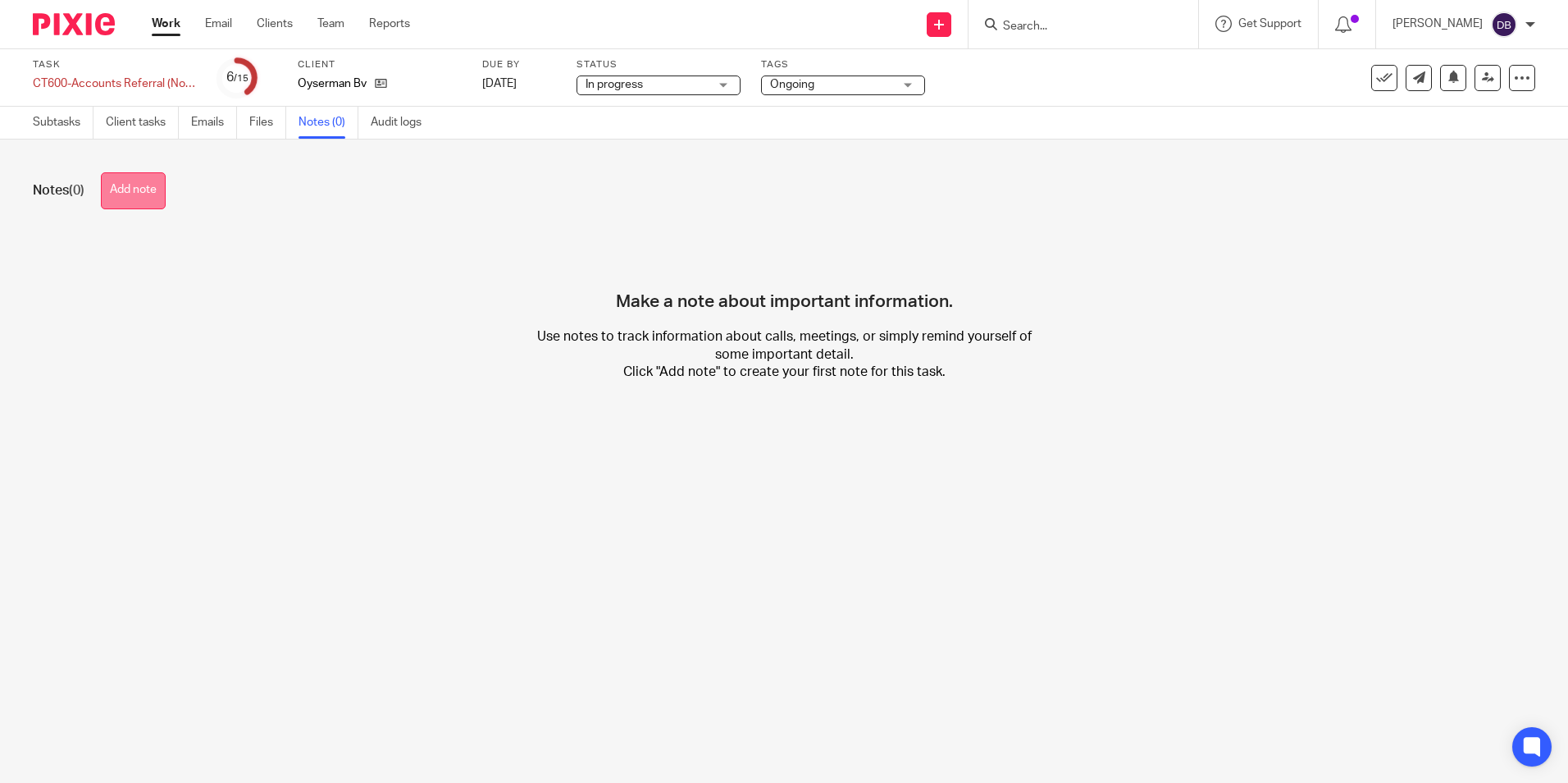
click at [154, 188] on button "Add note" at bounding box center [133, 190] width 65 height 36
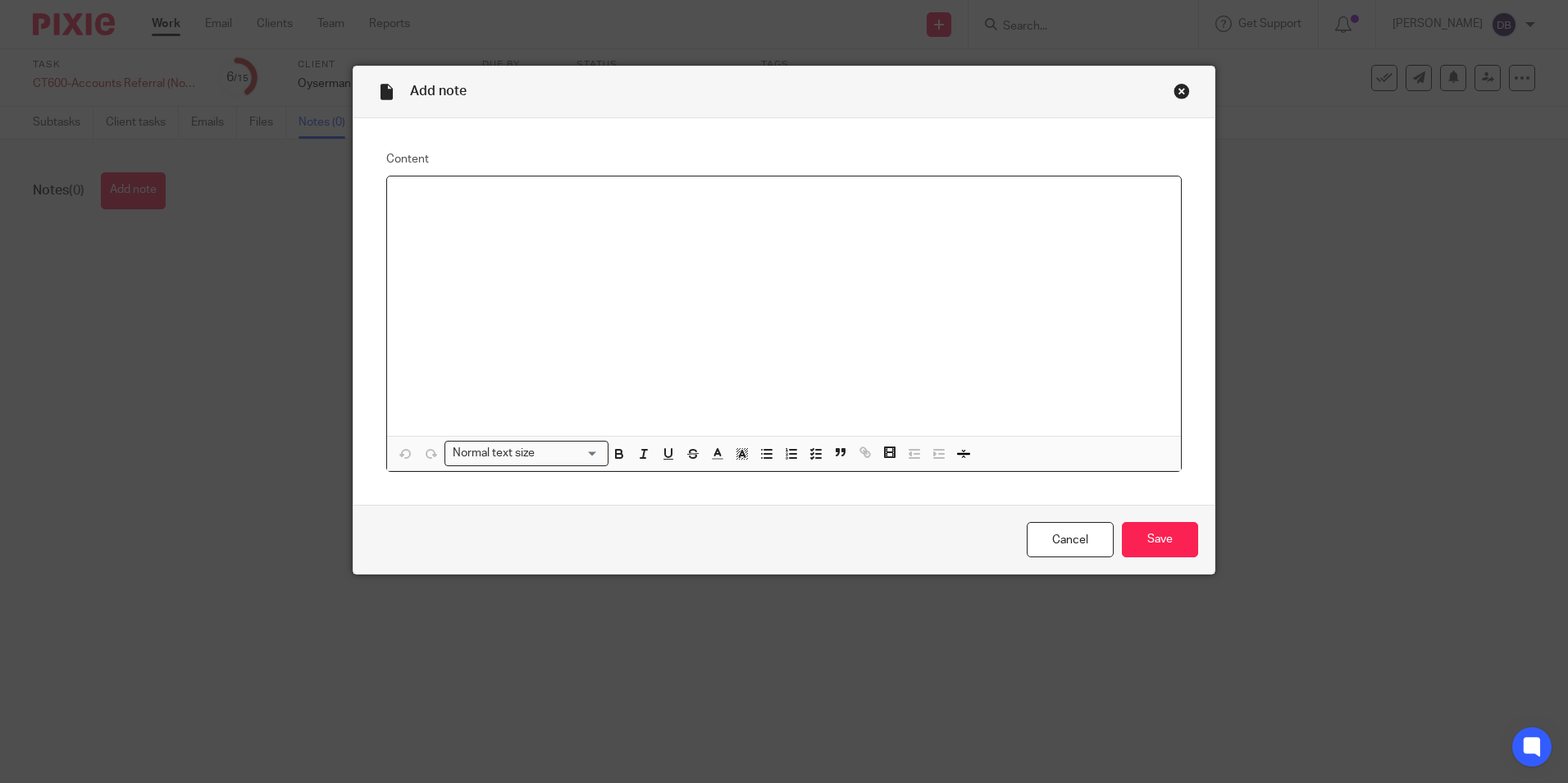
click at [450, 207] on div at bounding box center [784, 306] width 794 height 259
click at [762, 201] on p "CT 600 for Non resident for year ended 30 November 2024:" at bounding box center [784, 198] width 768 height 17
click at [1158, 548] on input "Save" at bounding box center [1160, 540] width 77 height 36
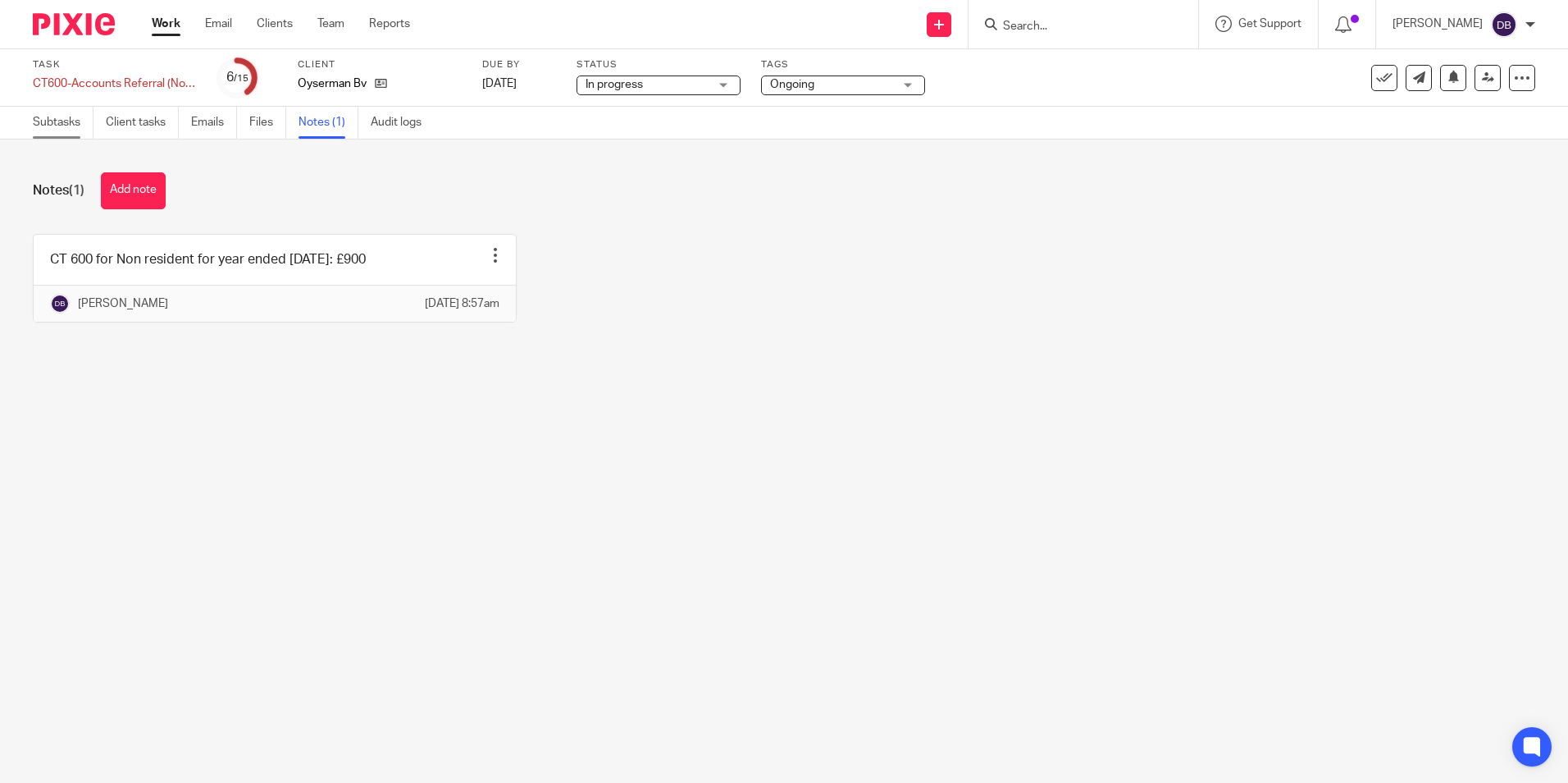
click at [57, 131] on link "Subtasks" at bounding box center [63, 123] width 61 height 32
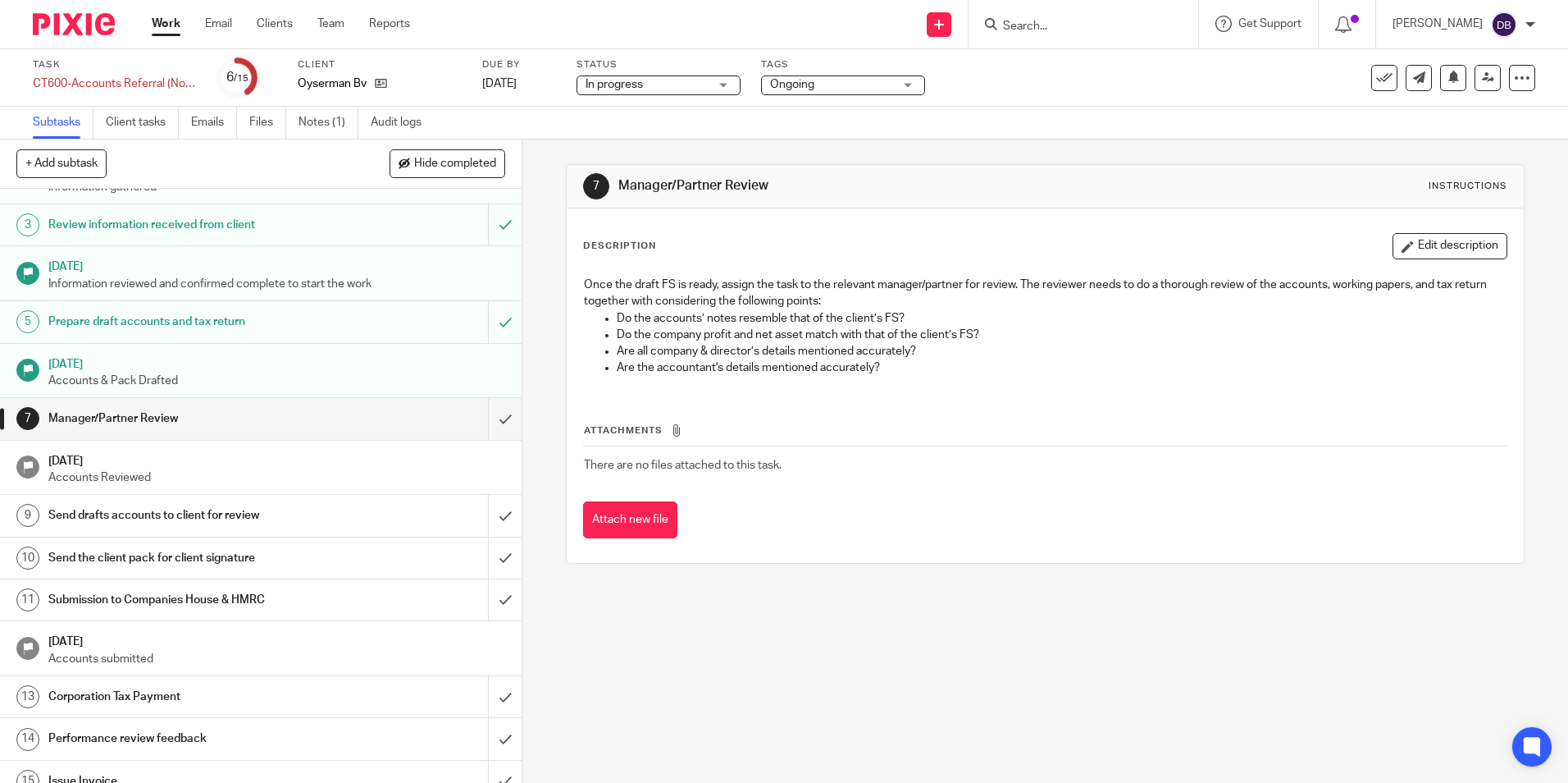
scroll to position [82, 0]
click at [1484, 70] on link at bounding box center [1488, 78] width 26 height 26
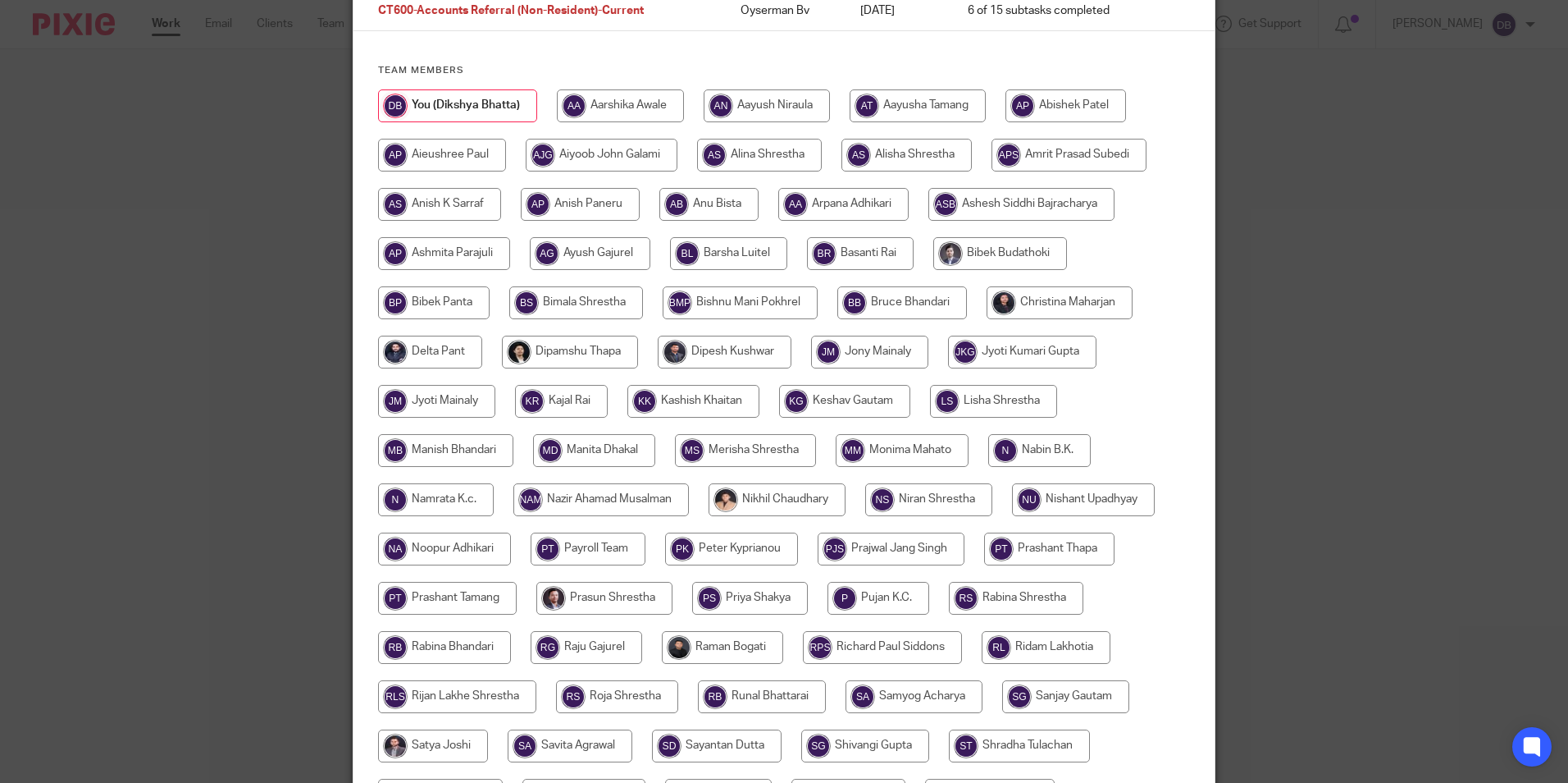
scroll to position [77, 0]
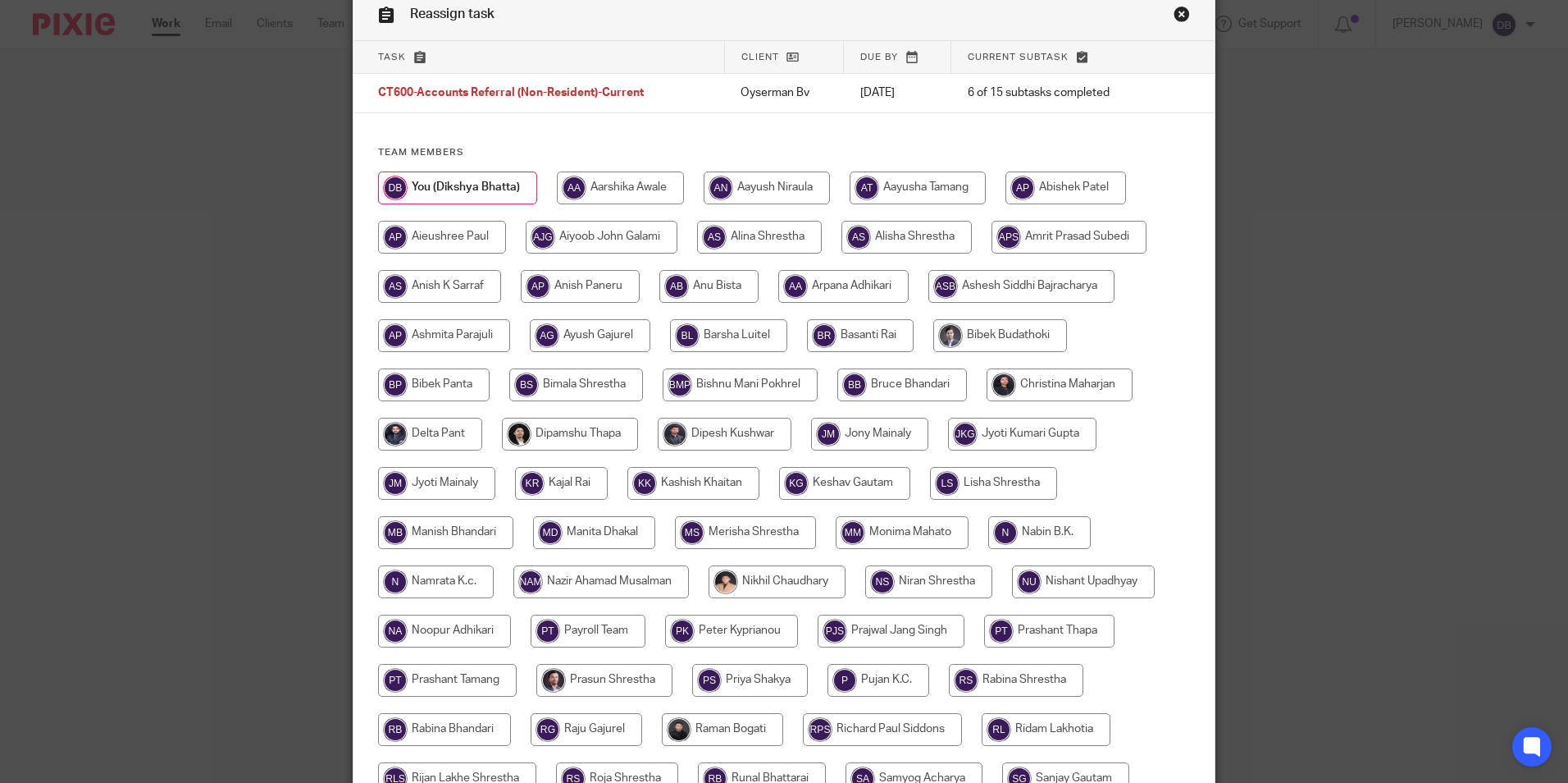
click at [1081, 393] on input "radio" at bounding box center [1059, 384] width 146 height 33
radio input "true"
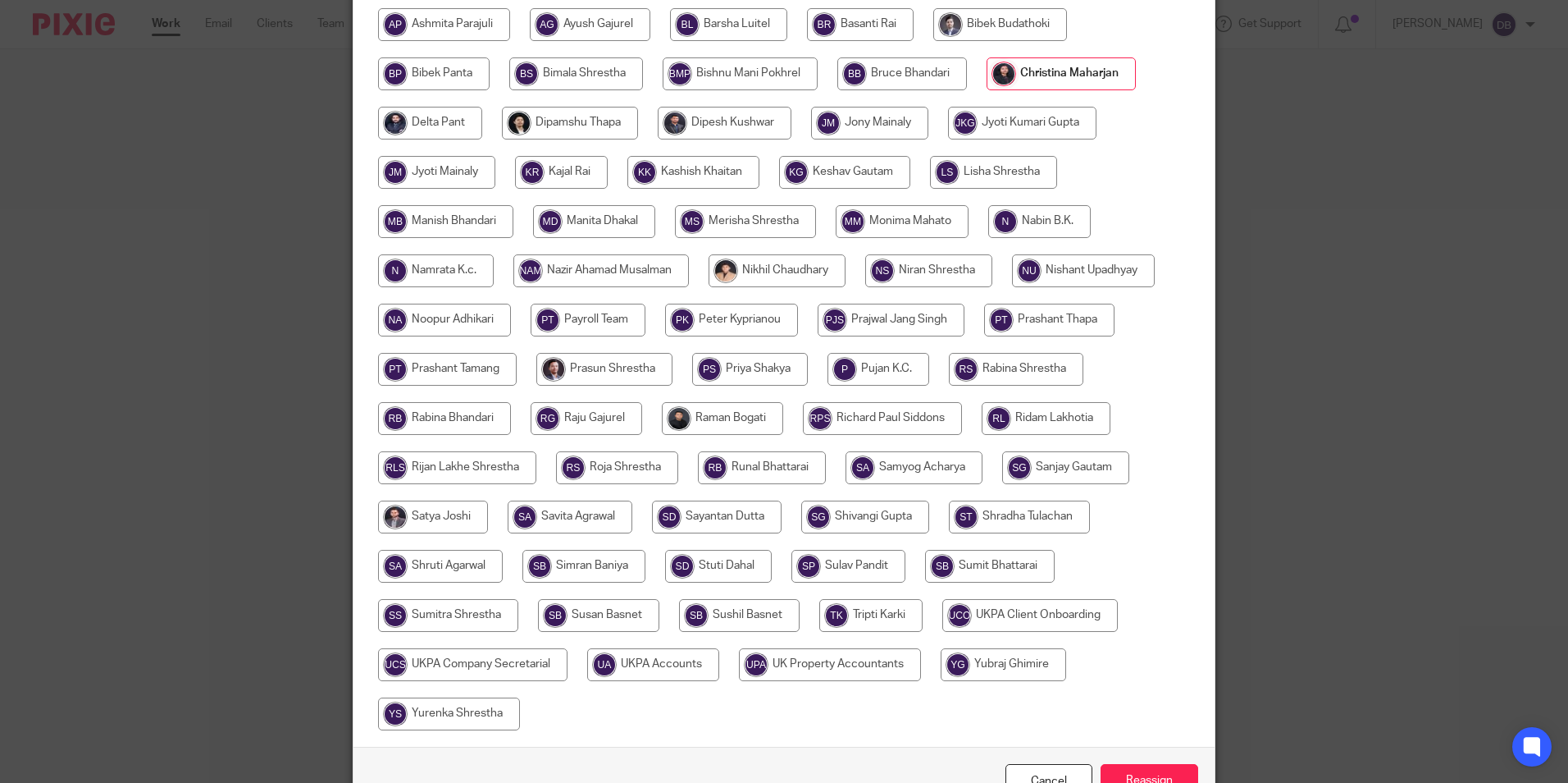
scroll to position [487, 0]
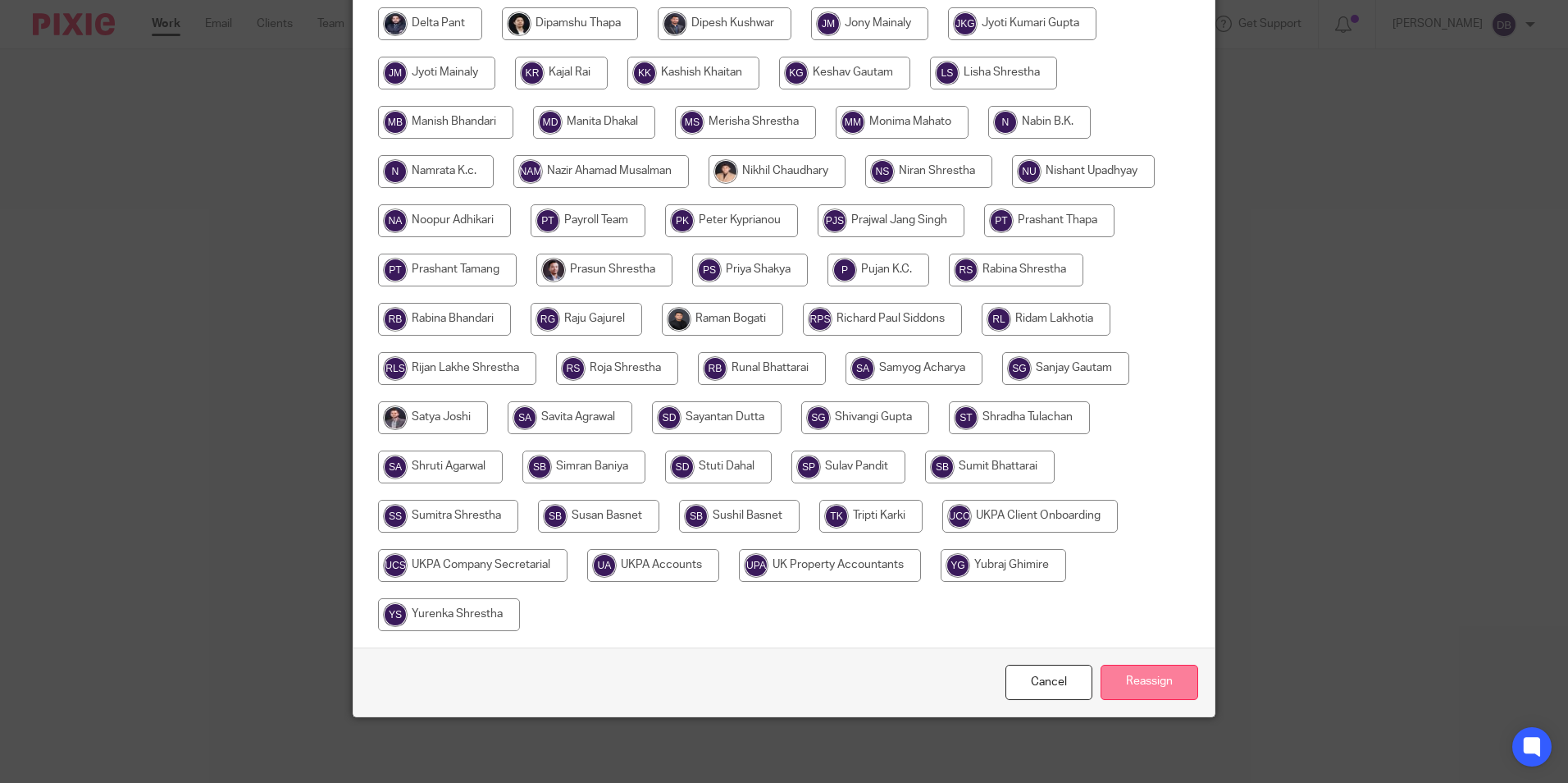
click at [1124, 671] on input "Reassign" at bounding box center [1149, 682] width 97 height 36
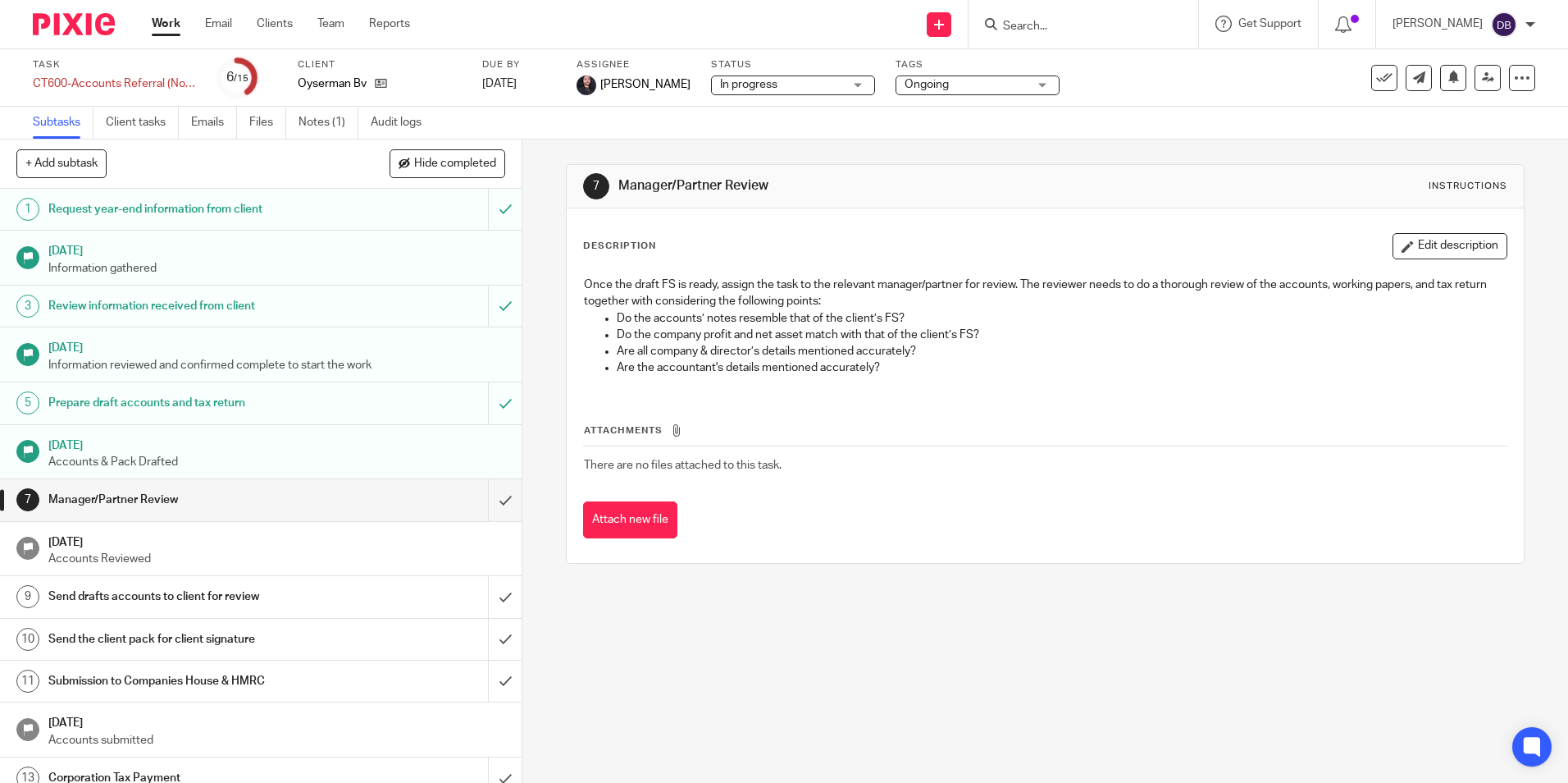
click at [167, 22] on link "Work" at bounding box center [165, 24] width 29 height 17
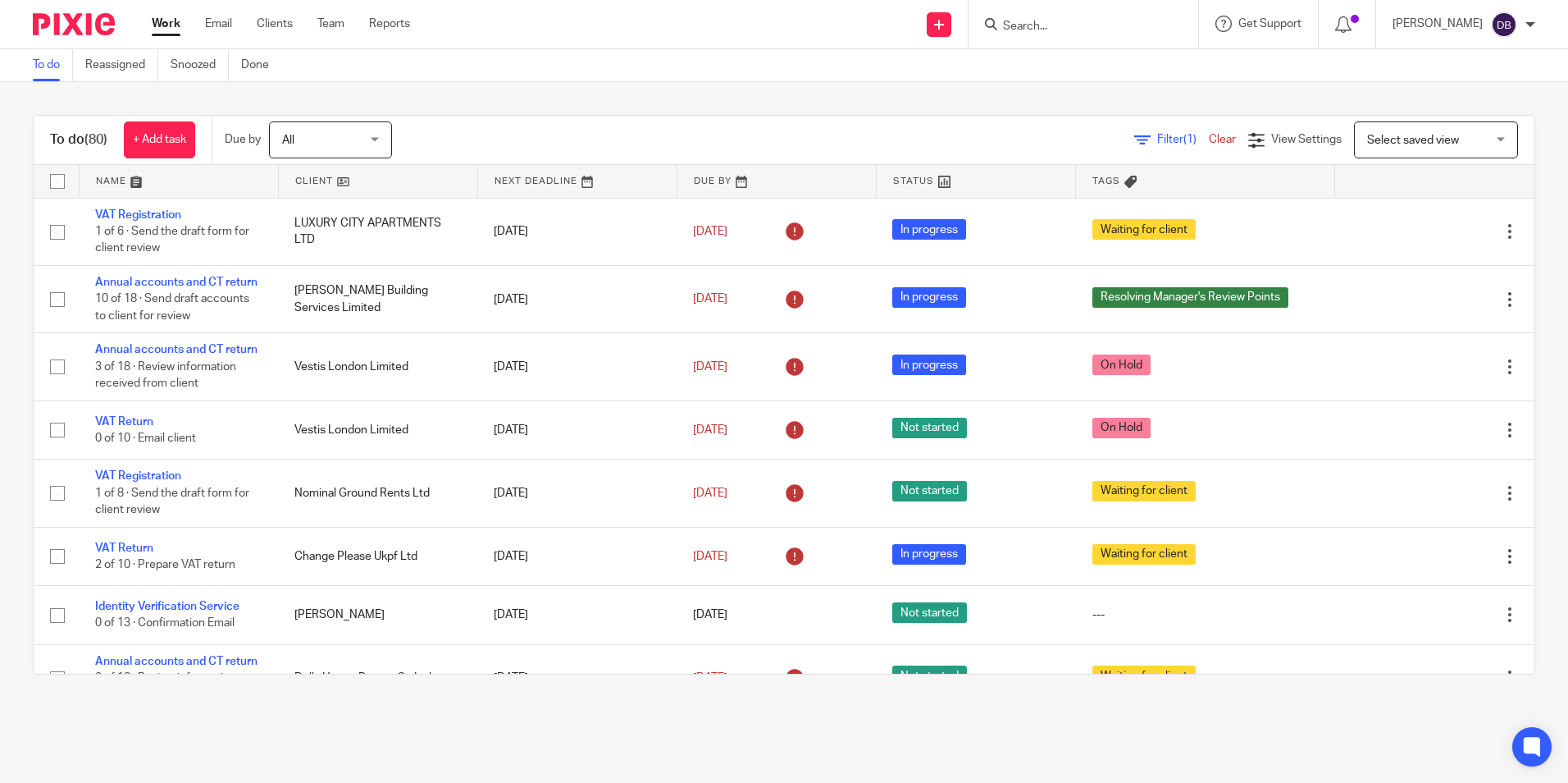
click at [1037, 23] on input "Search" at bounding box center [1075, 27] width 148 height 15
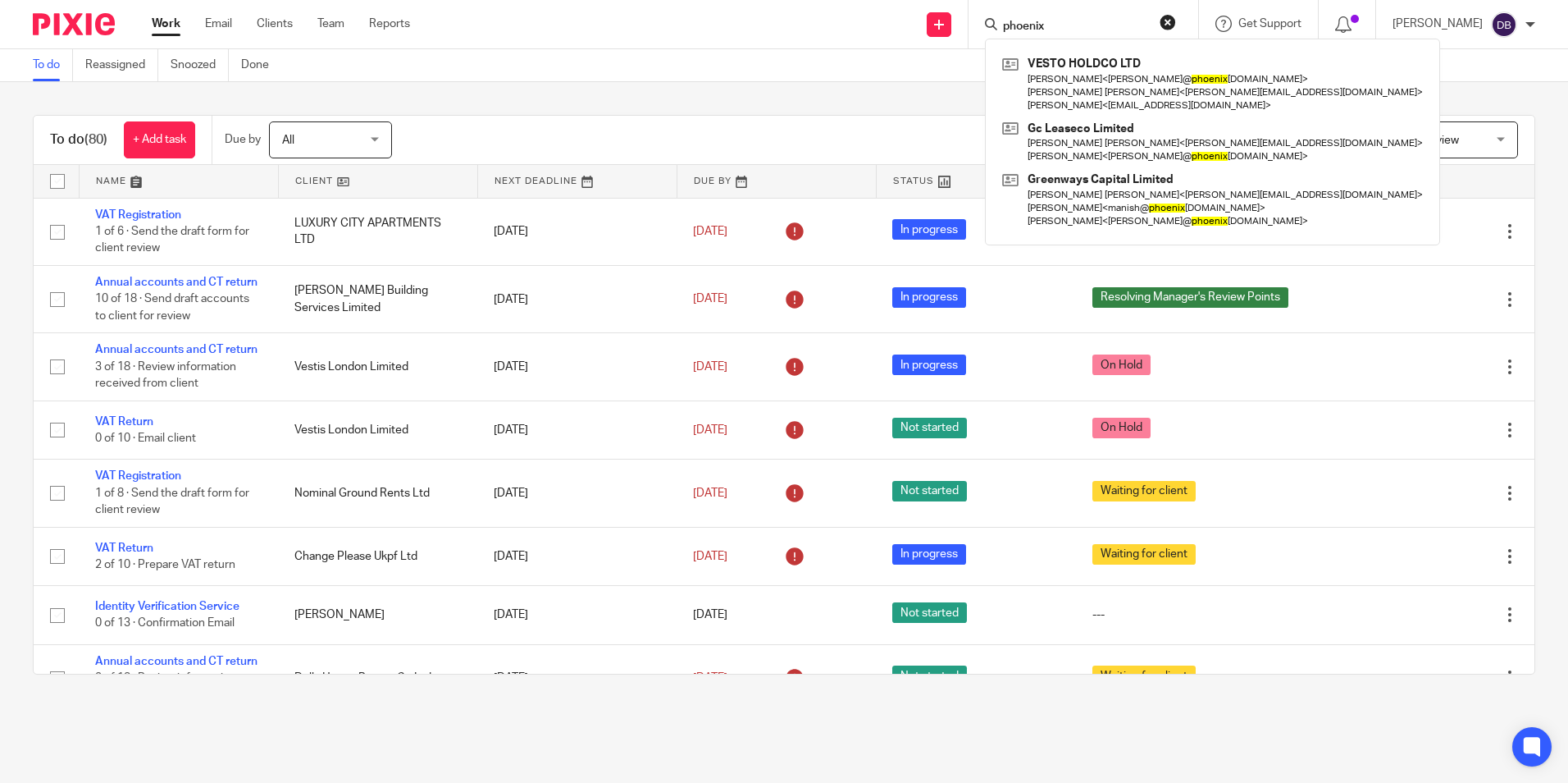
drag, startPoint x: 1077, startPoint y: 25, endPoint x: 1010, endPoint y: 34, distance: 67.6
click at [1010, 34] on div "phoenix" at bounding box center [1080, 24] width 191 height 21
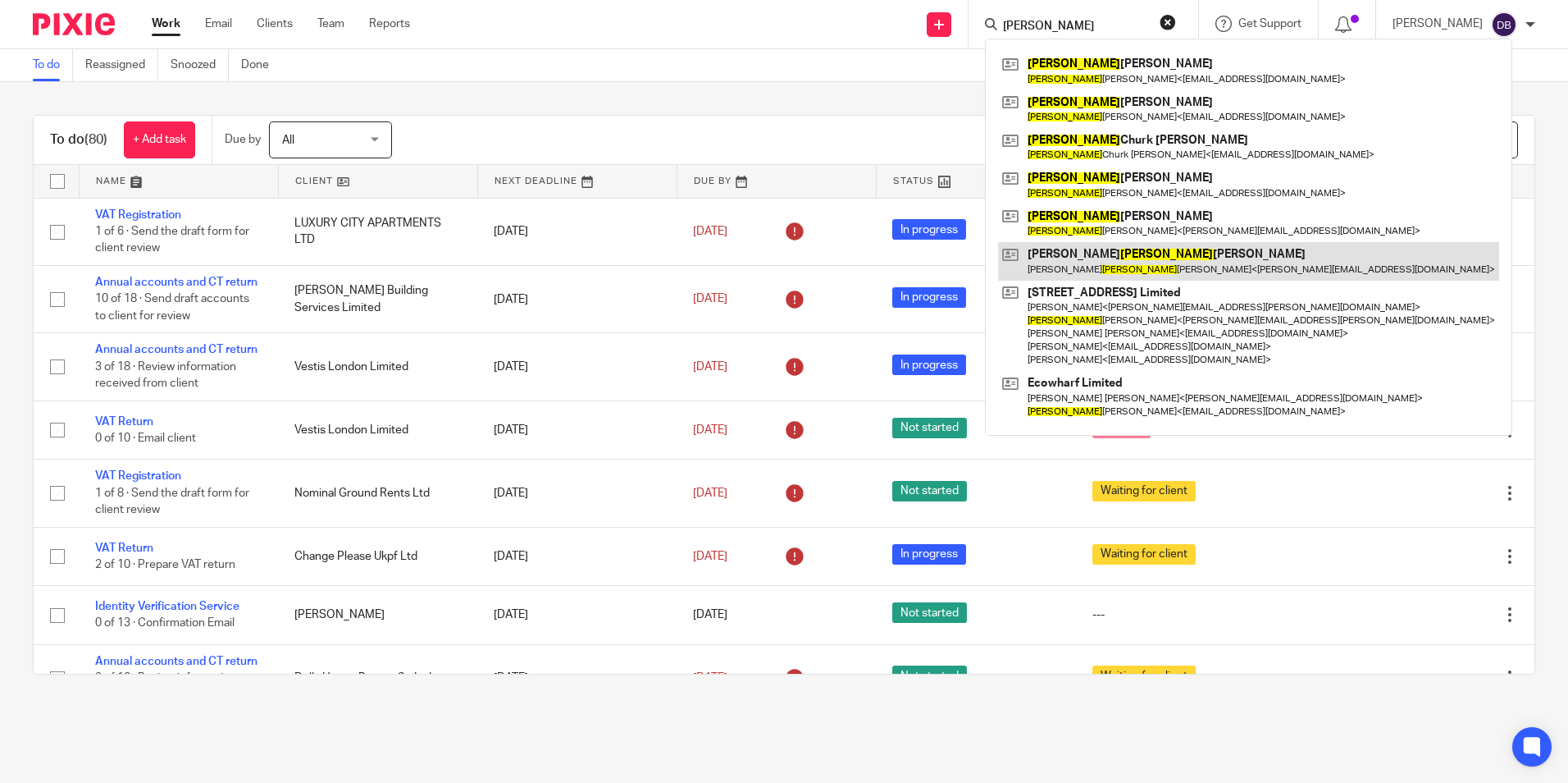
type input "timothy"
click at [1116, 262] on link at bounding box center [1248, 261] width 501 height 37
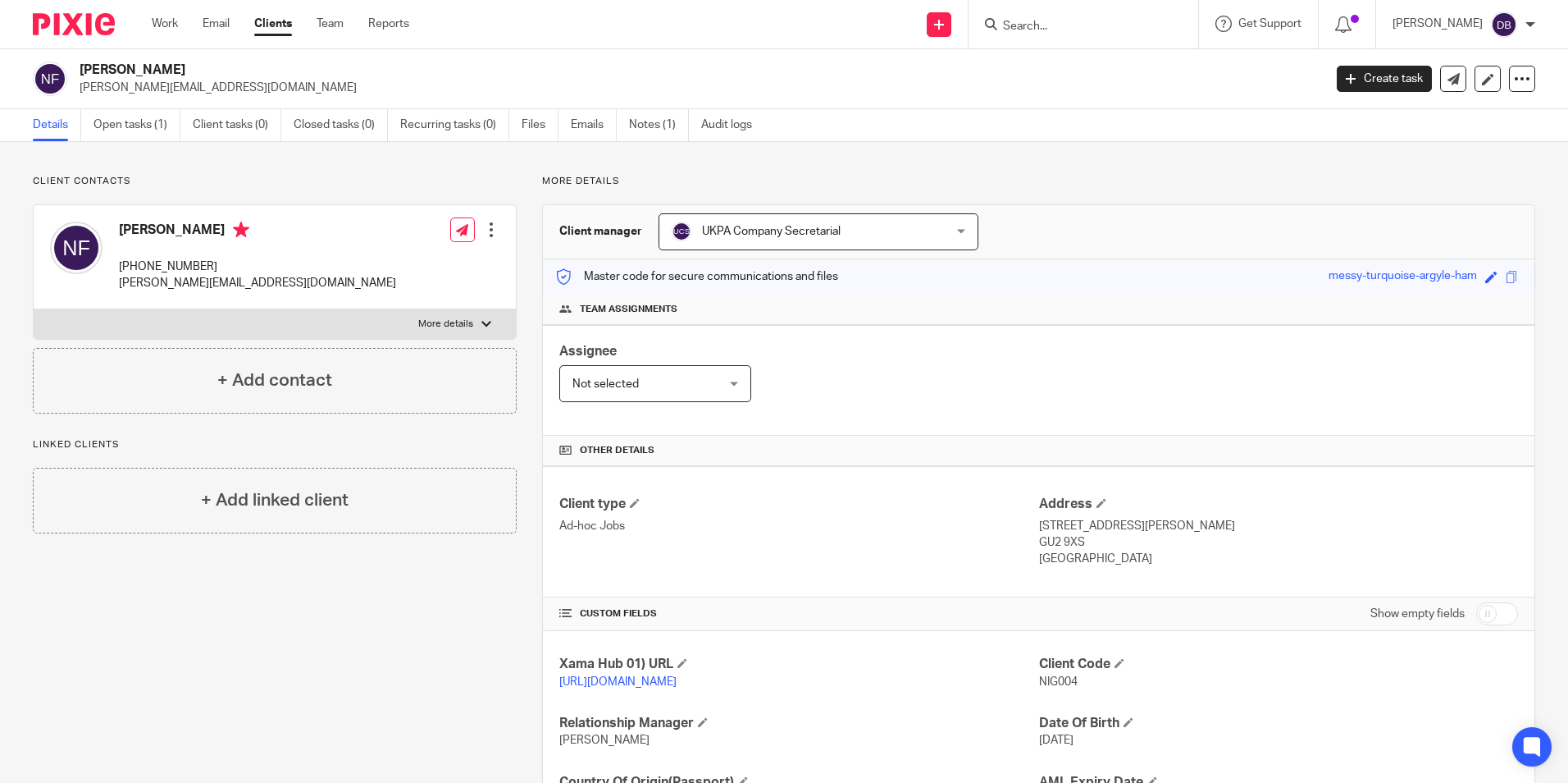
click at [1052, 30] on input "Search" at bounding box center [1075, 27] width 148 height 15
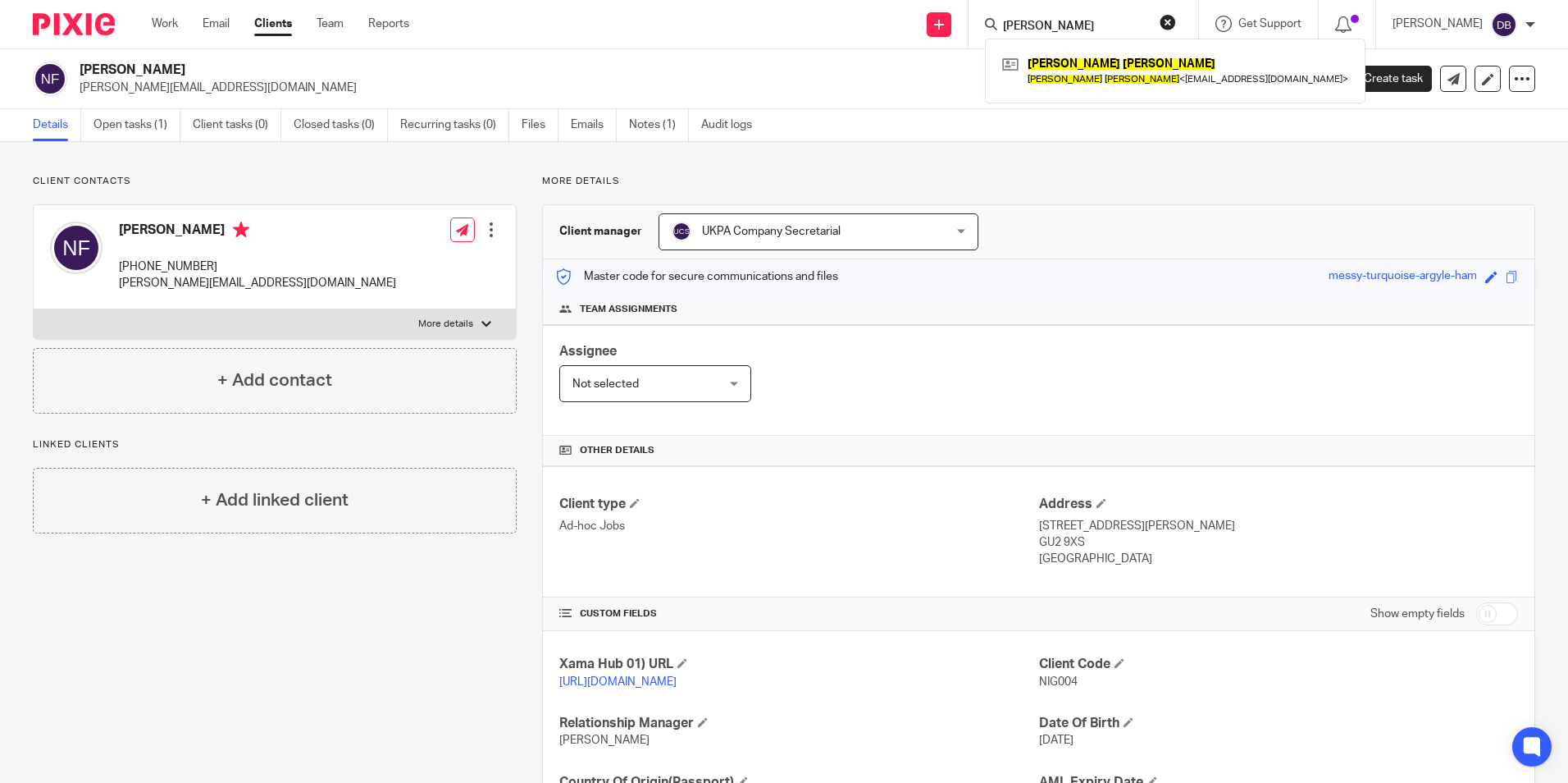
type input "[PERSON_NAME]"
click at [1061, 47] on div "[PERSON_NAME] [PERSON_NAME] < [EMAIL_ADDRESS][DOMAIN_NAME] >" at bounding box center [1174, 70] width 381 height 64
click at [1066, 56] on link at bounding box center [1174, 70] width 354 height 37
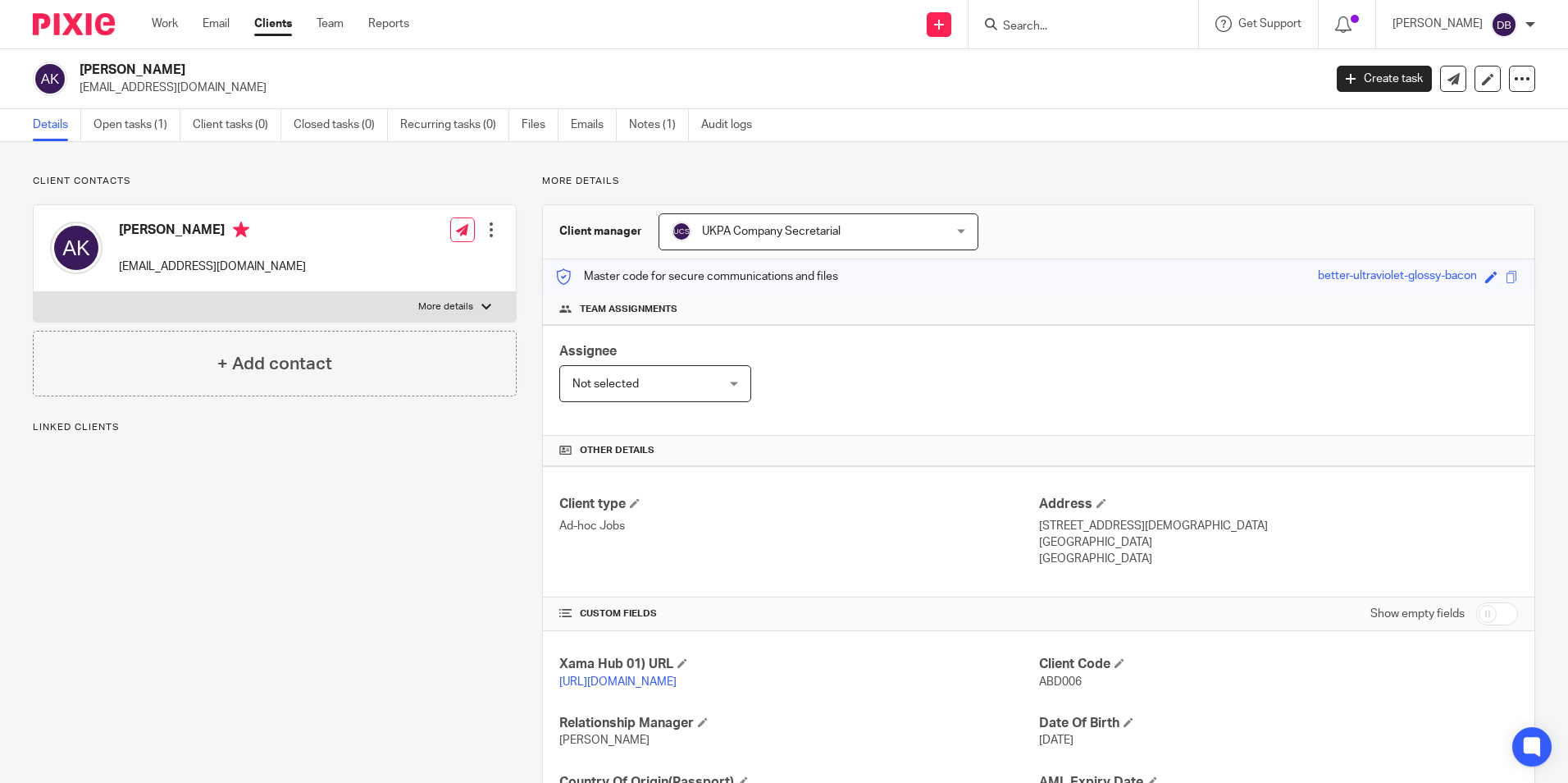
drag, startPoint x: 69, startPoint y: 68, endPoint x: 169, endPoint y: 62, distance: 100.2
click at [169, 62] on div "[PERSON_NAME] [EMAIL_ADDRESS][DOMAIN_NAME]" at bounding box center [672, 79] width 1279 height 35
copy div "[PERSON_NAME]"
drag, startPoint x: 82, startPoint y: 87, endPoint x: 258, endPoint y: 83, distance: 176.0
click at [258, 83] on p "[EMAIL_ADDRESS][DOMAIN_NAME]" at bounding box center [696, 88] width 1232 height 17
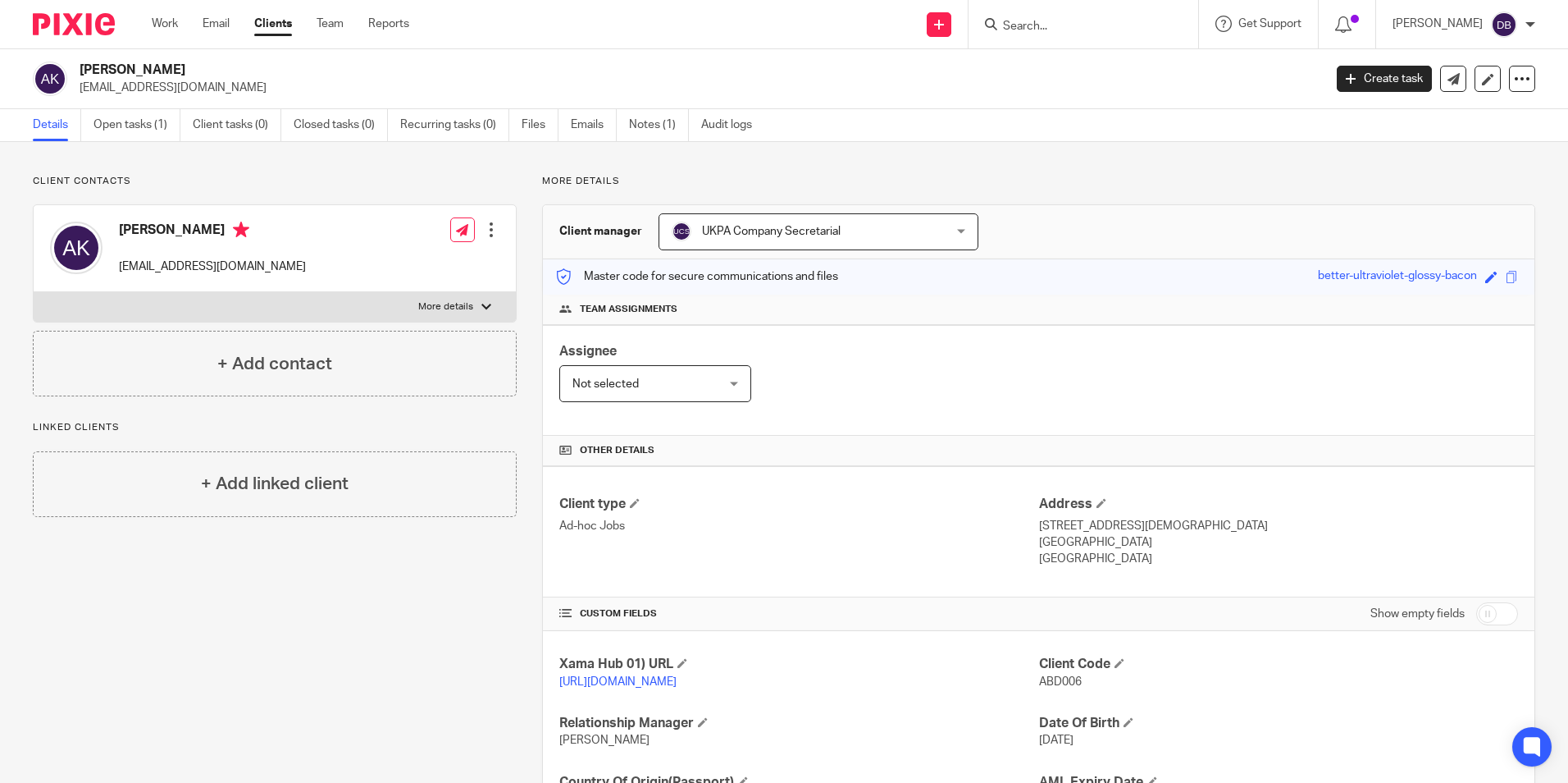
copy p "[EMAIL_ADDRESS][DOMAIN_NAME]"
click at [390, 354] on div "+ Add contact" at bounding box center [274, 363] width 483 height 65
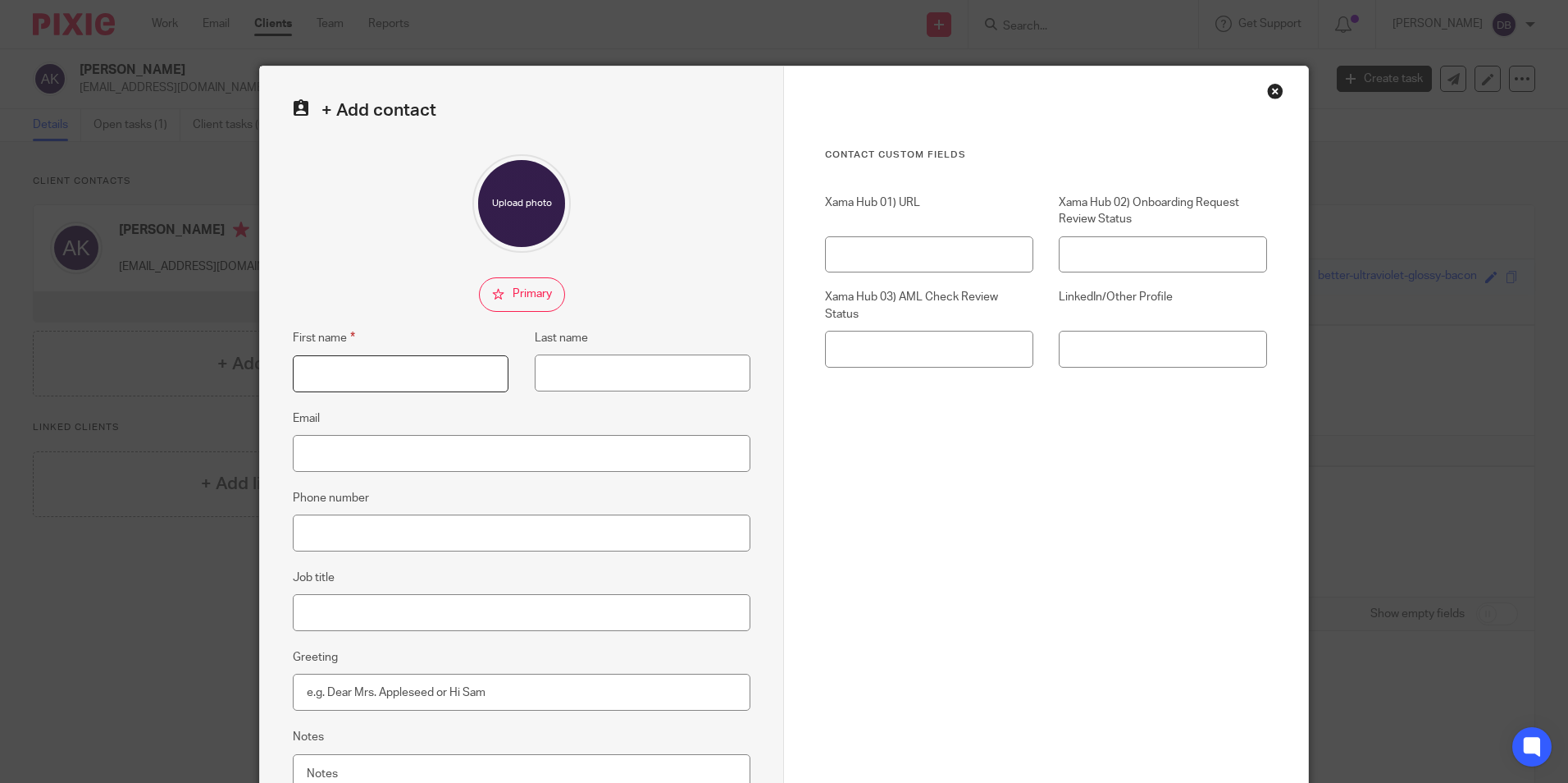
click at [357, 374] on input "First name" at bounding box center [400, 373] width 216 height 36
type input "Ashraf"
type input "Rawat"
click at [345, 457] on input "Email" at bounding box center [521, 453] width 457 height 36
click at [339, 455] on input "Email" at bounding box center [521, 453] width 457 height 36
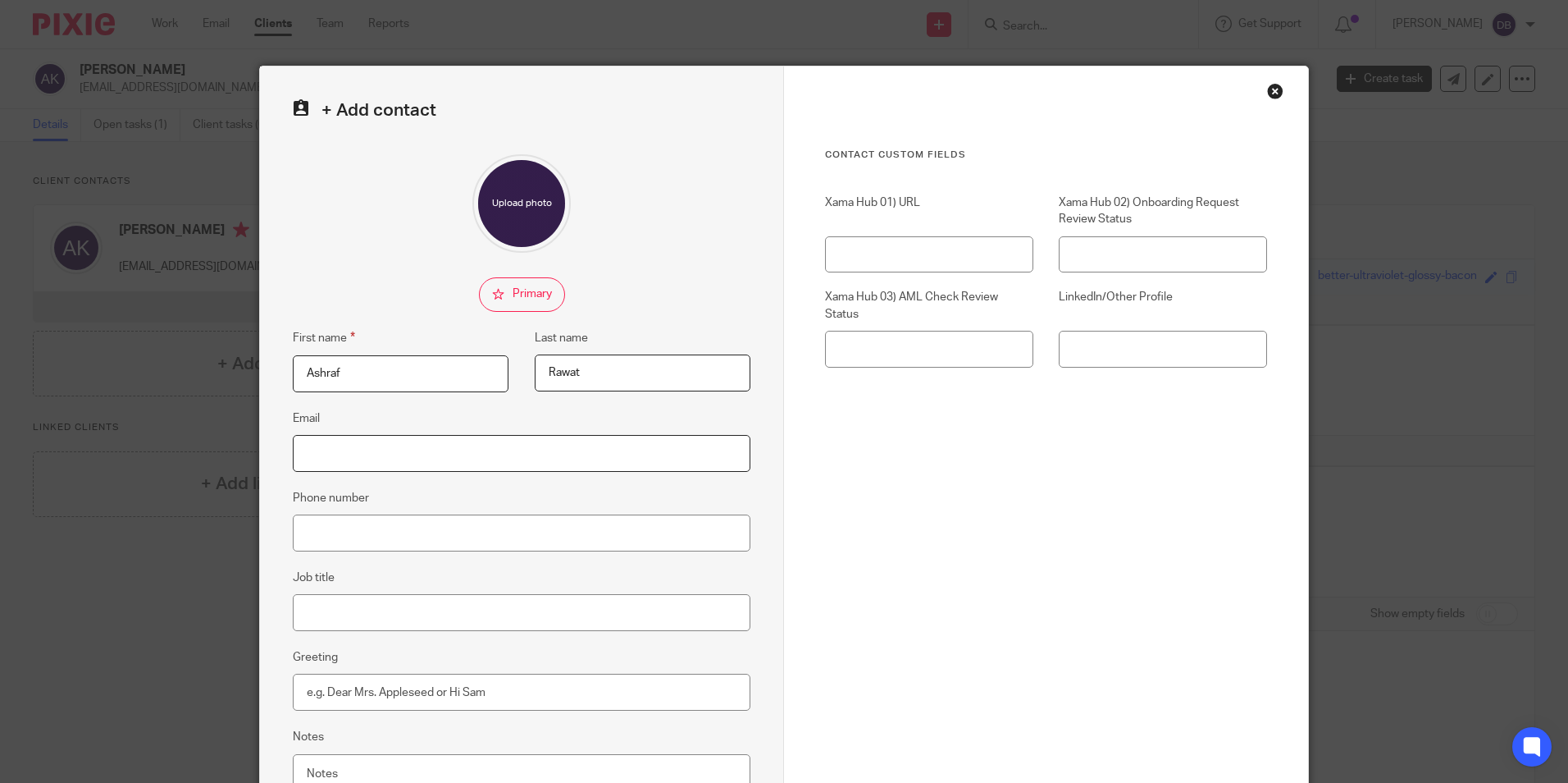
paste input "[EMAIL_ADDRESS][DOMAIN_NAME]"
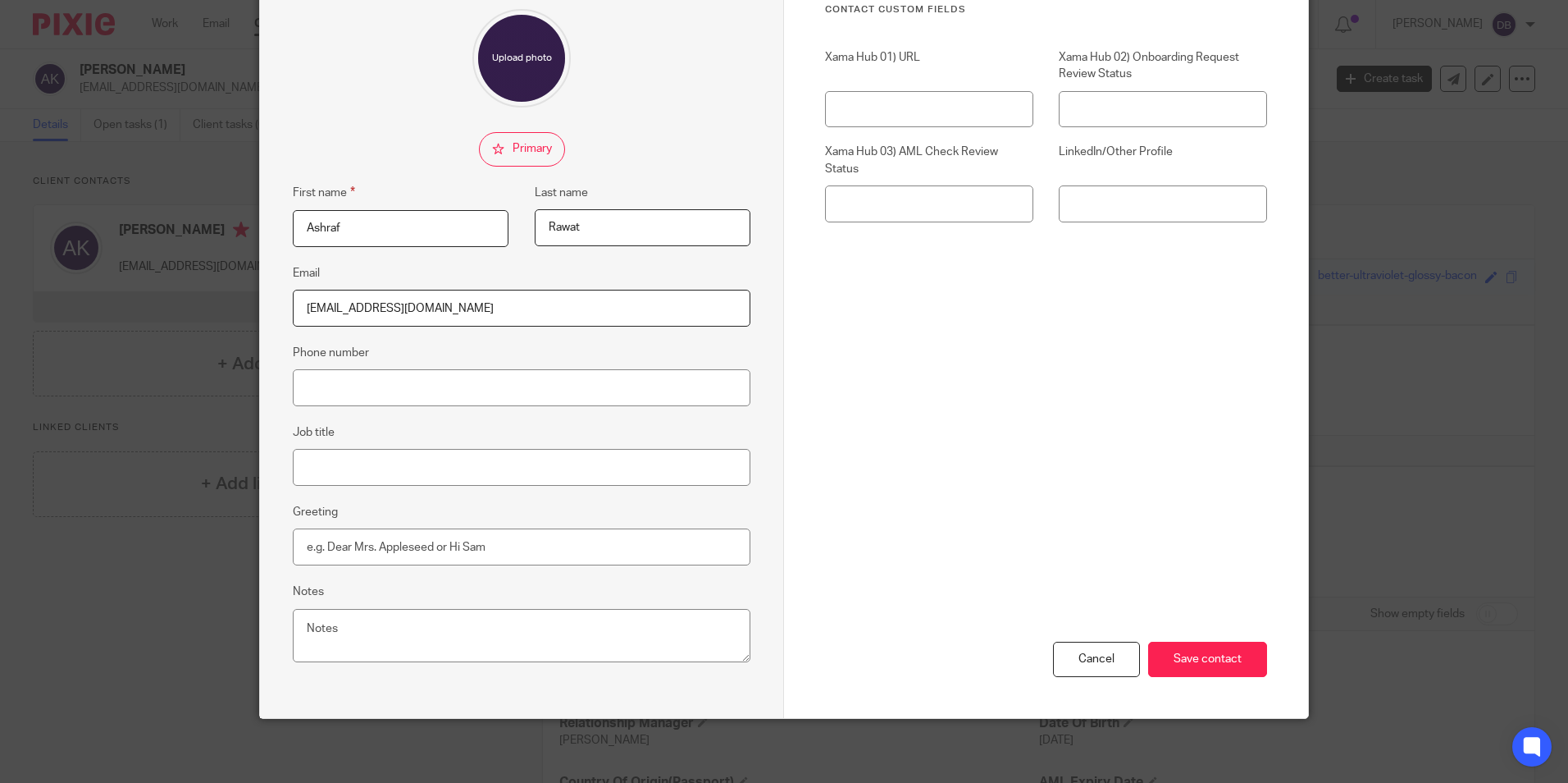
scroll to position [147, 0]
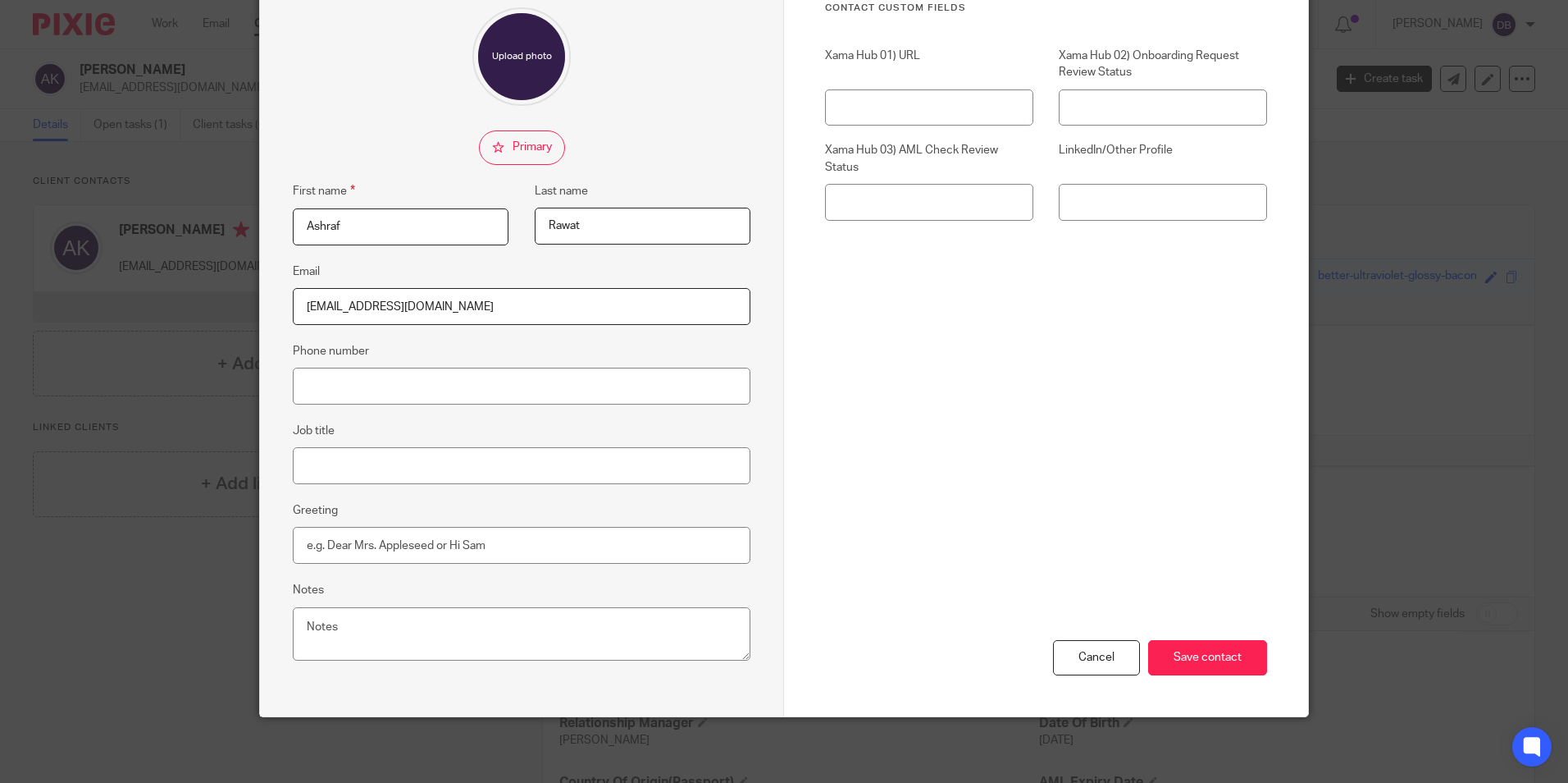
type input "[EMAIL_ADDRESS][DOMAIN_NAME]"
click at [344, 625] on textarea "Notes" at bounding box center [521, 634] width 457 height 54
type textarea "Please copy him while sending the invoice"
click at [1169, 644] on input "Save contact" at bounding box center [1207, 658] width 119 height 36
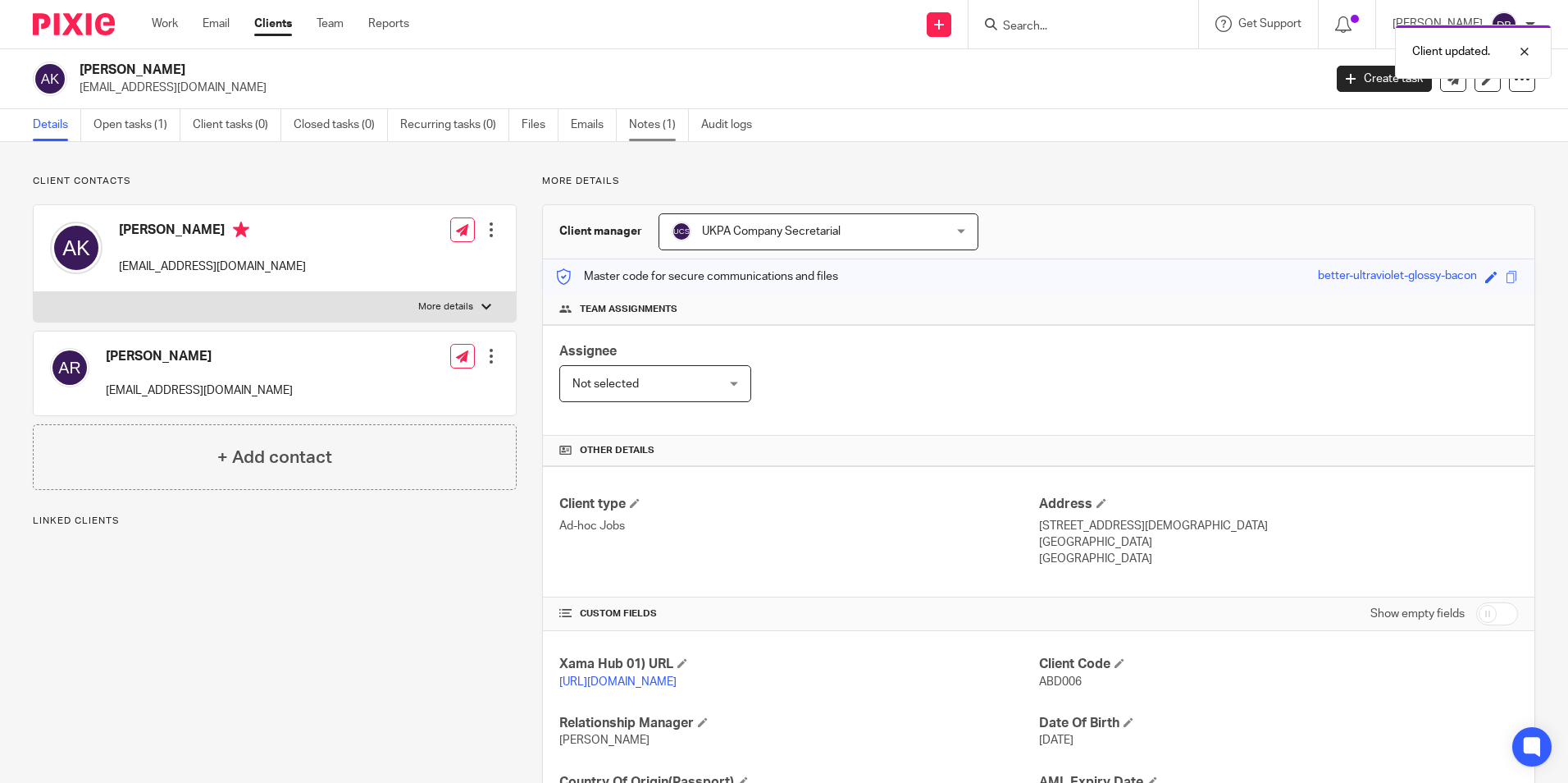
click at [655, 120] on link "Notes (1)" at bounding box center [659, 125] width 60 height 32
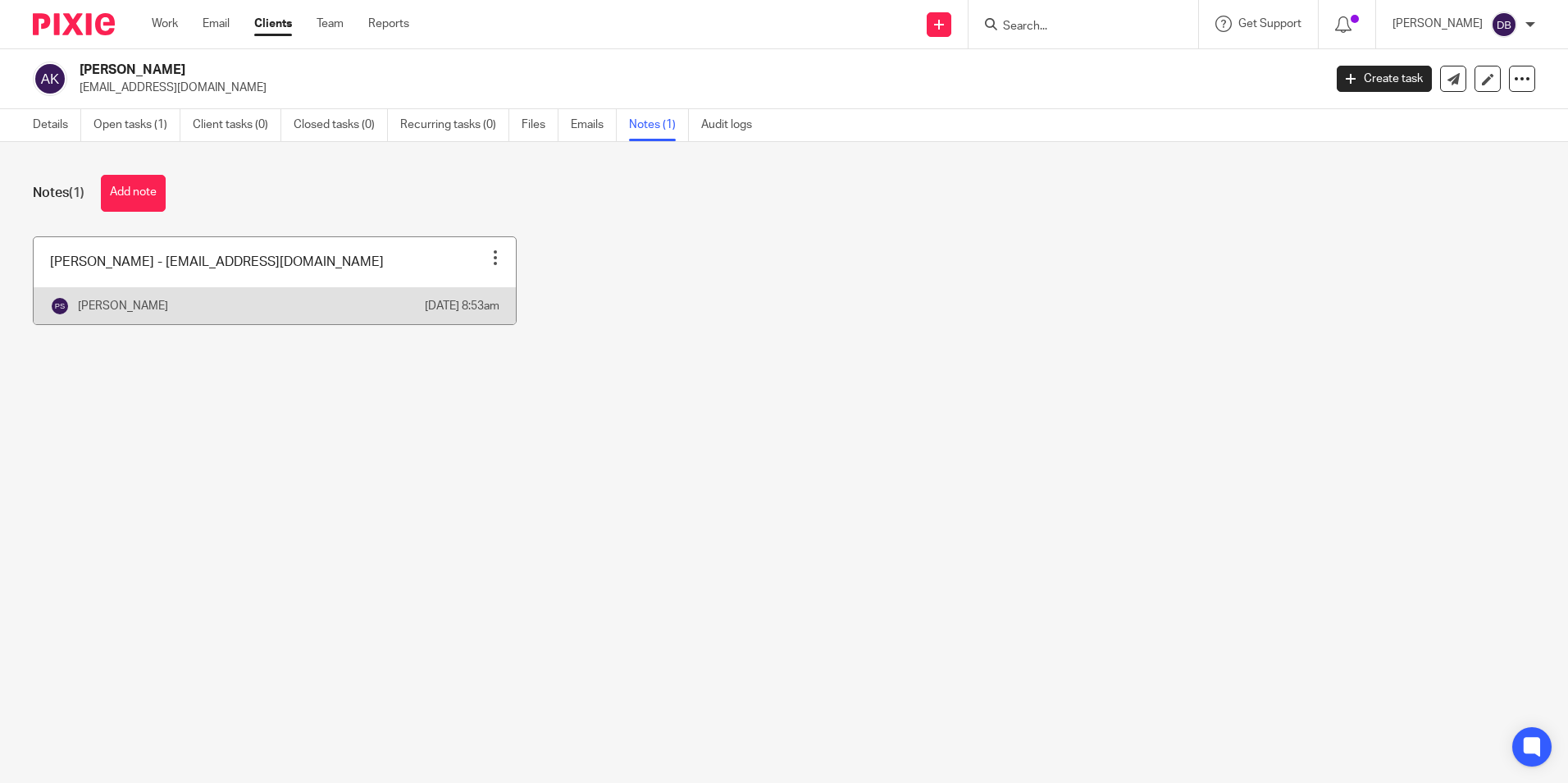
click at [487, 261] on div at bounding box center [496, 258] width 17 height 17
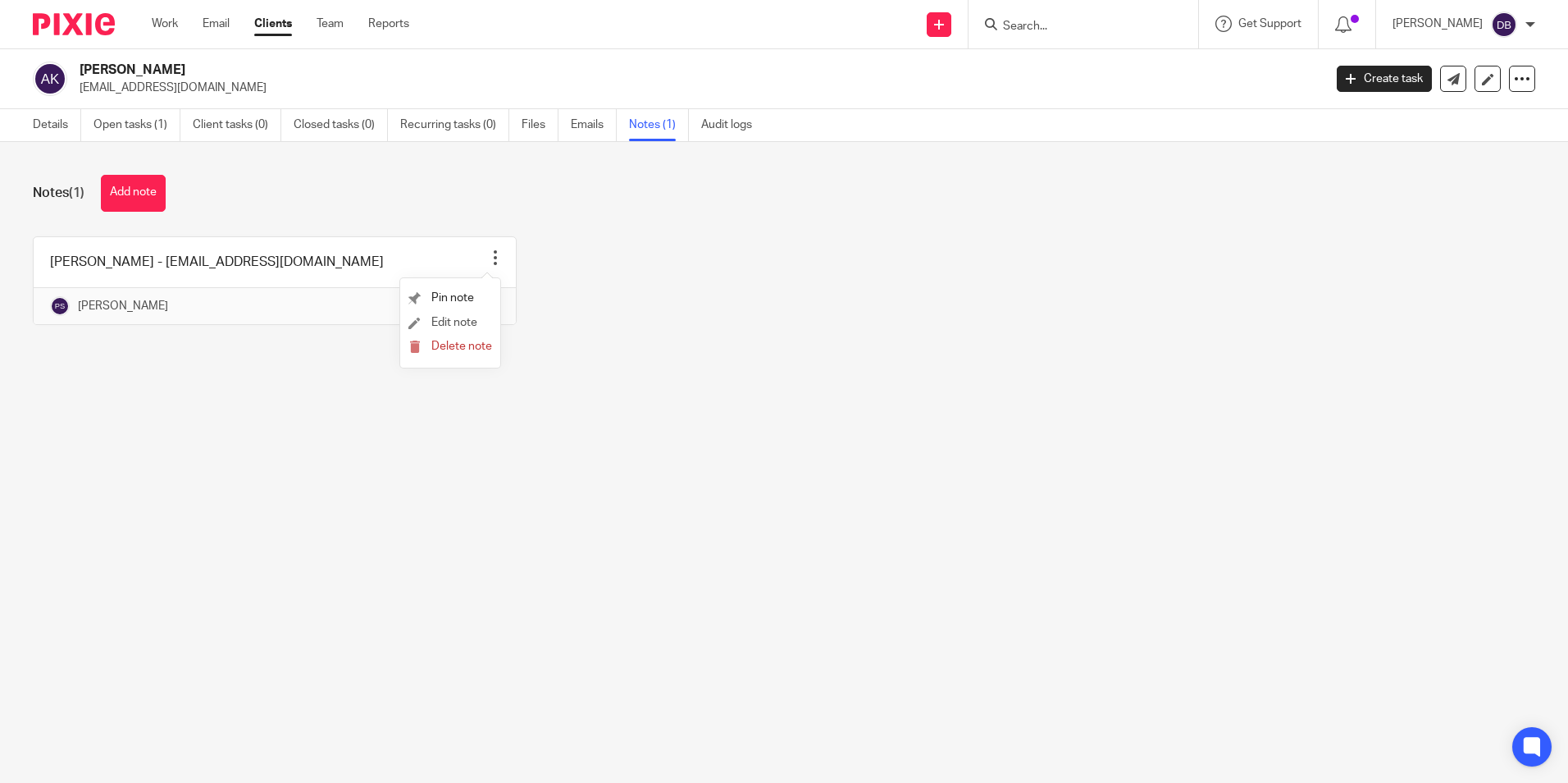
click at [470, 328] on li "Edit note" at bounding box center [450, 323] width 83 height 24
click at [468, 324] on span "Edit note" at bounding box center [453, 323] width 46 height 11
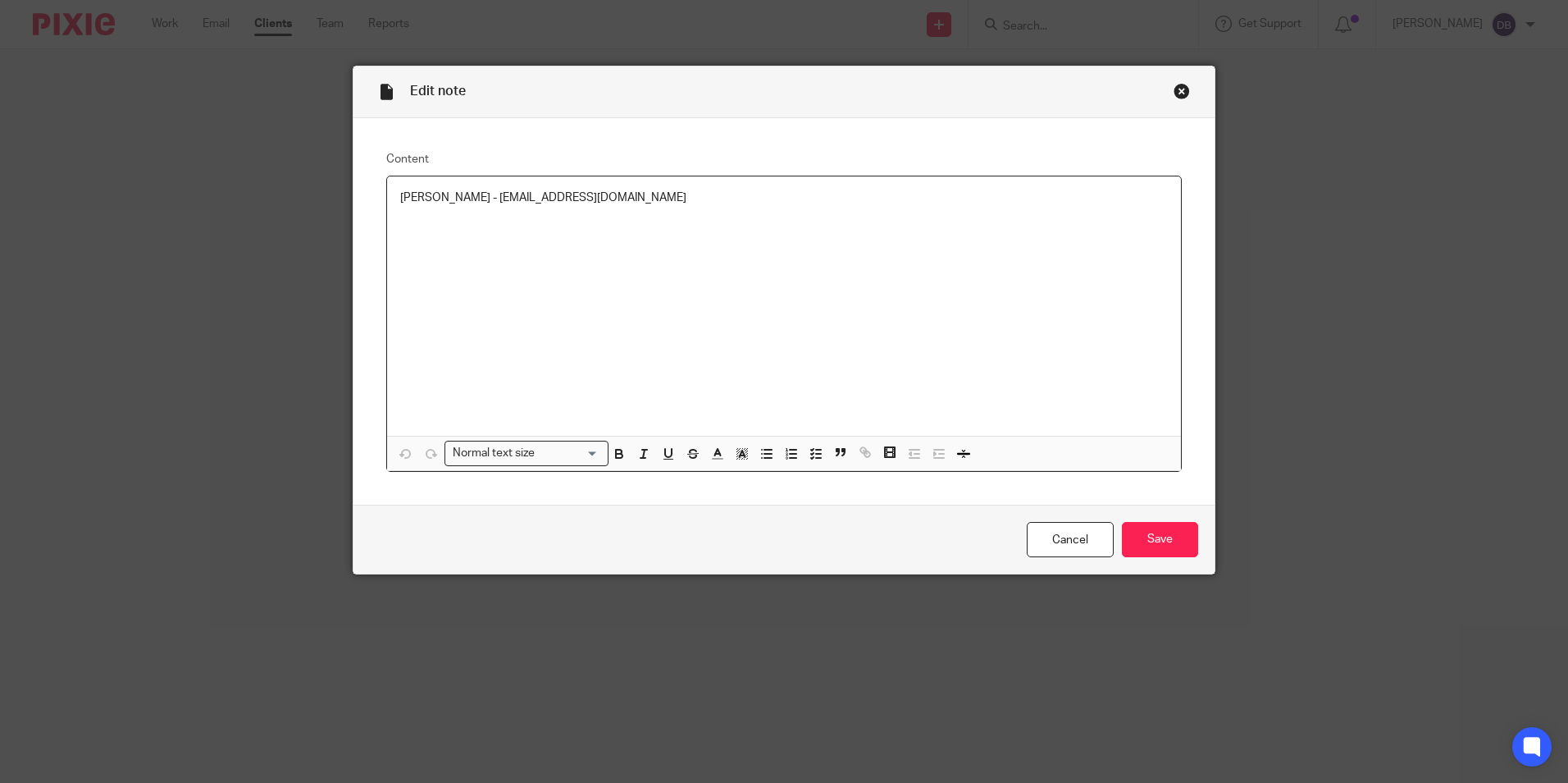
click at [430, 237] on div "[PERSON_NAME] - [EMAIL_ADDRESS][DOMAIN_NAME]" at bounding box center [784, 306] width 794 height 259
click at [729, 199] on p "[PERSON_NAME] - [EMAIL_ADDRESS][DOMAIN_NAME]" at bounding box center [784, 198] width 768 height 17
click at [1172, 542] on input "Save" at bounding box center [1160, 540] width 77 height 36
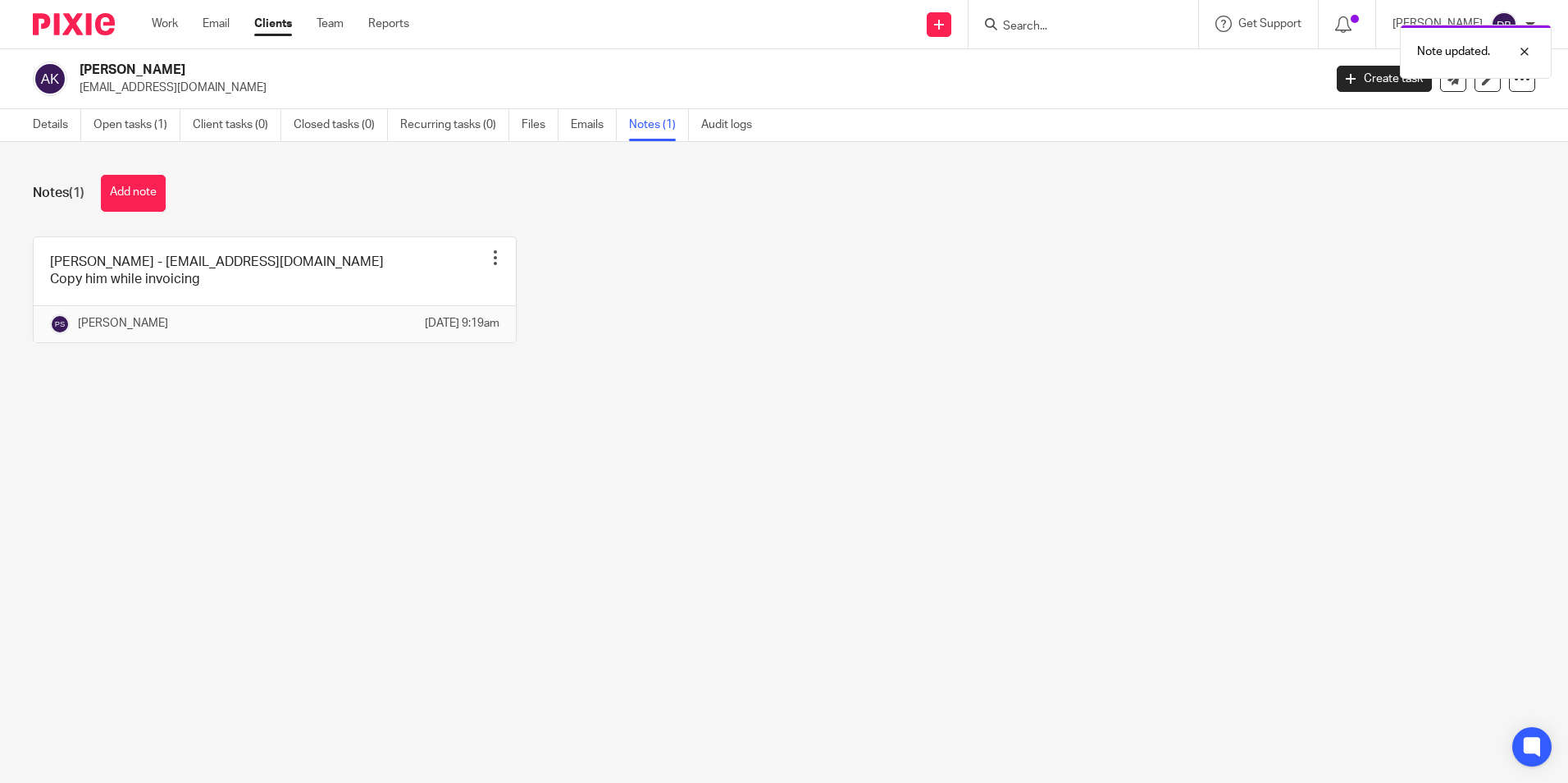
drag, startPoint x: 195, startPoint y: 467, endPoint x: 203, endPoint y: 393, distance: 74.4
click at [195, 467] on main "[PERSON_NAME] [EMAIL_ADDRESS][DOMAIN_NAME] Create task Update from Companies Ho…" at bounding box center [784, 391] width 1568 height 783
click at [158, 23] on link "Work" at bounding box center [165, 24] width 26 height 17
